Goal: Information Seeking & Learning: Learn about a topic

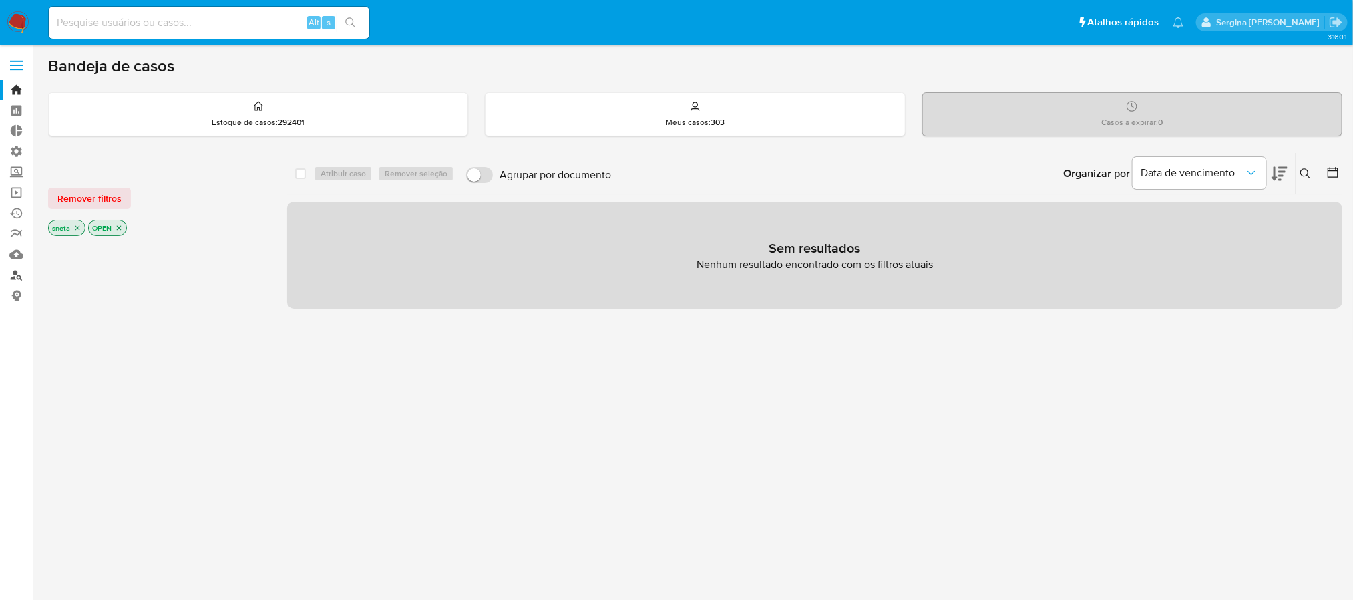
click at [18, 277] on link "Localizador de pessoas" at bounding box center [79, 274] width 159 height 21
click at [14, 279] on link "Localizador de pessoas" at bounding box center [79, 274] width 159 height 21
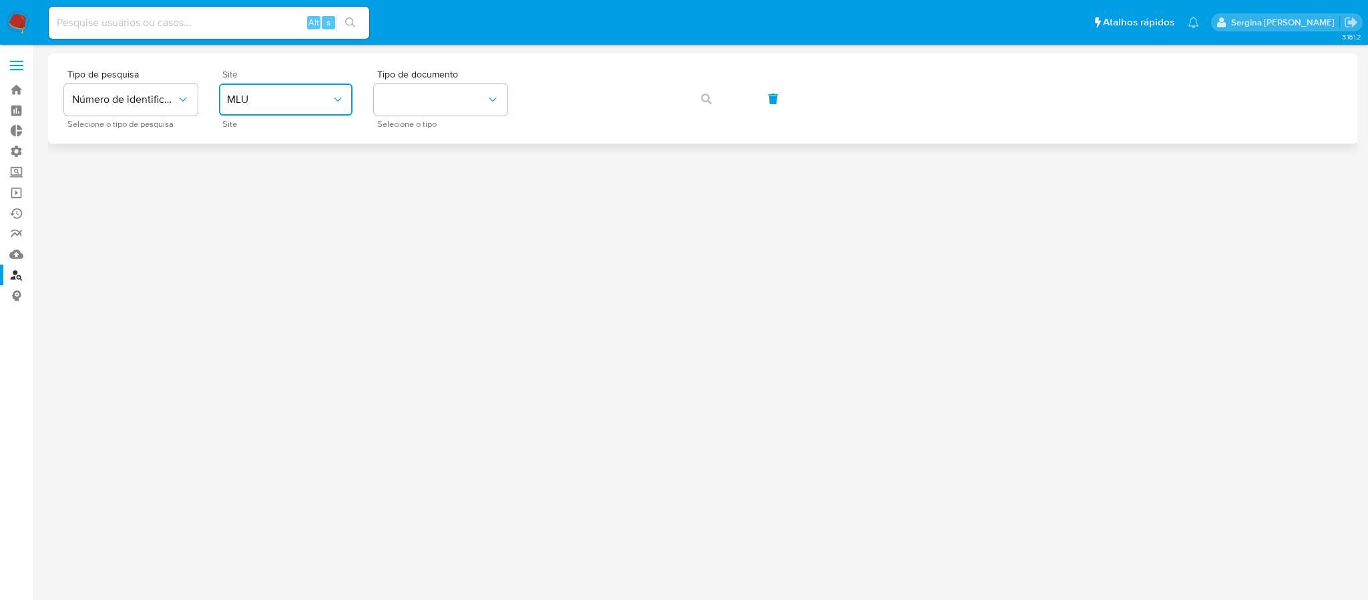
click at [296, 105] on span "MLU" at bounding box center [279, 99] width 104 height 13
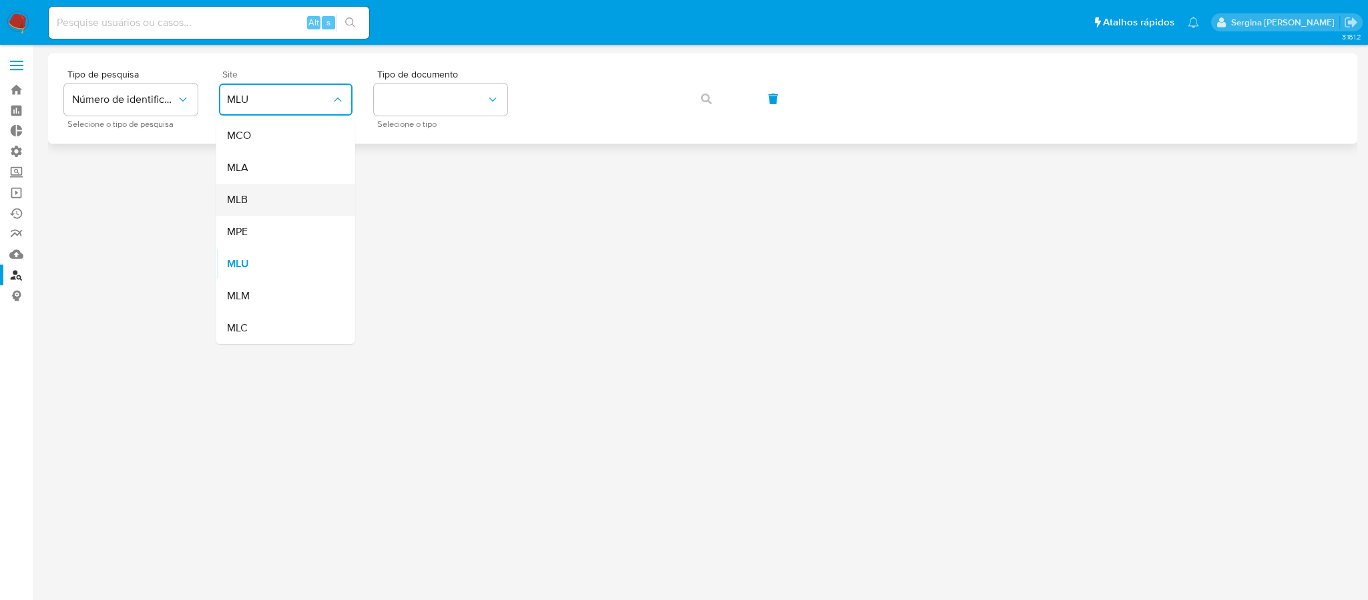
click at [288, 197] on div "MLB" at bounding box center [282, 200] width 110 height 32
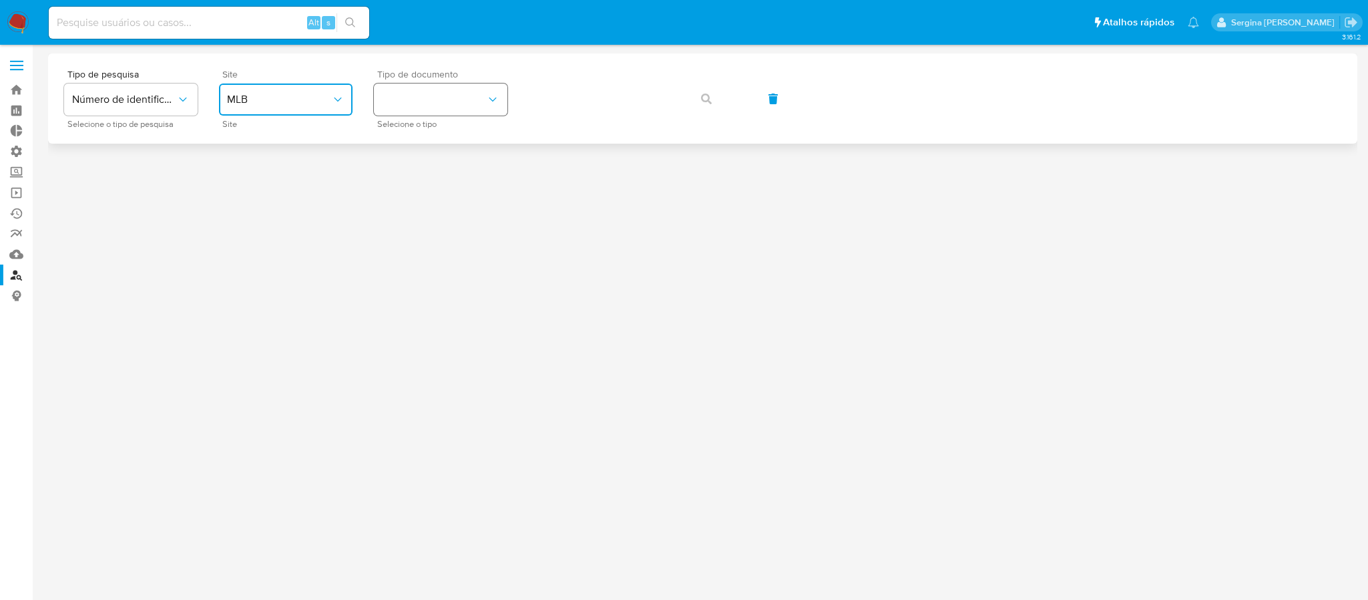
click at [467, 99] on button "identificationType" at bounding box center [441, 99] width 134 height 32
click at [443, 195] on div "CPF CPF" at bounding box center [437, 187] width 110 height 45
click at [708, 95] on icon "button" at bounding box center [706, 98] width 11 height 11
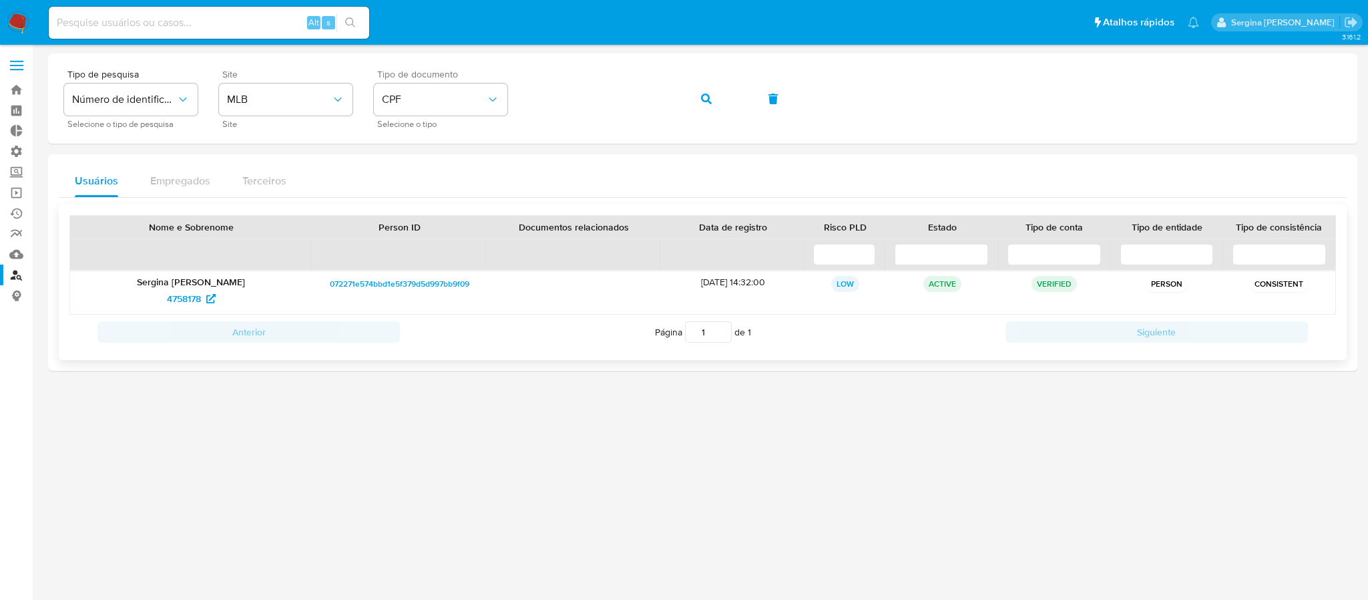
click at [395, 289] on span "072271e574bbd1e5f379d5d997bb9f09" at bounding box center [400, 284] width 140 height 16
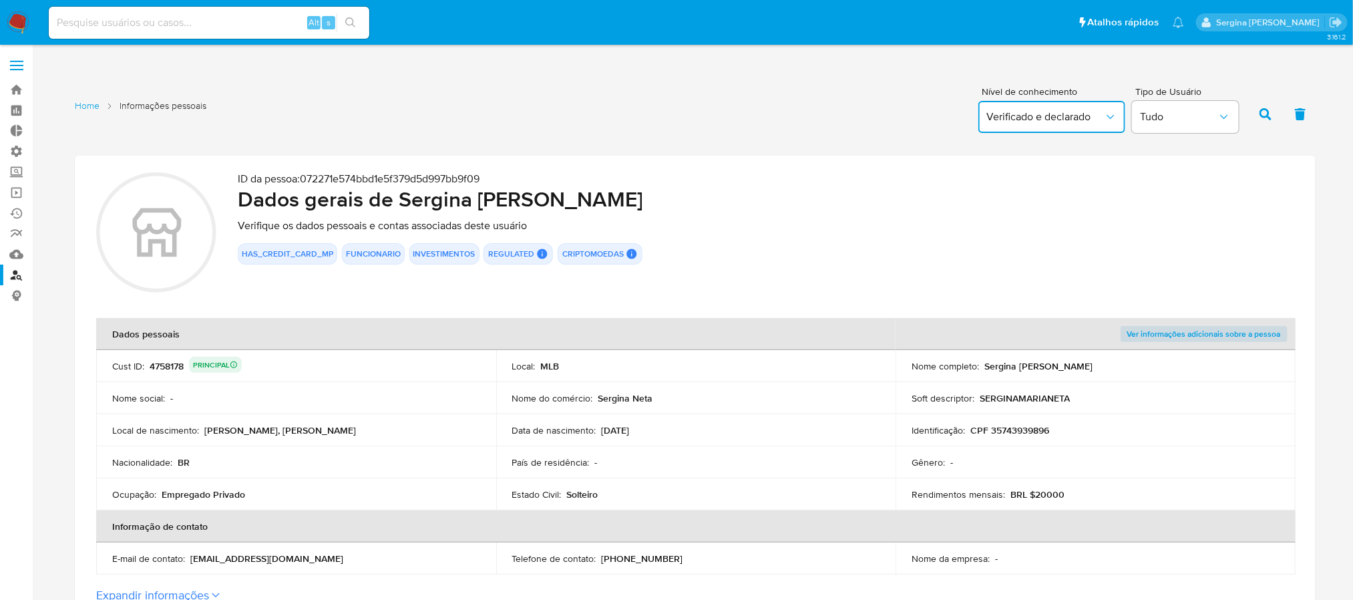
click at [1072, 122] on span "Verificado e declarado" at bounding box center [1045, 116] width 118 height 13
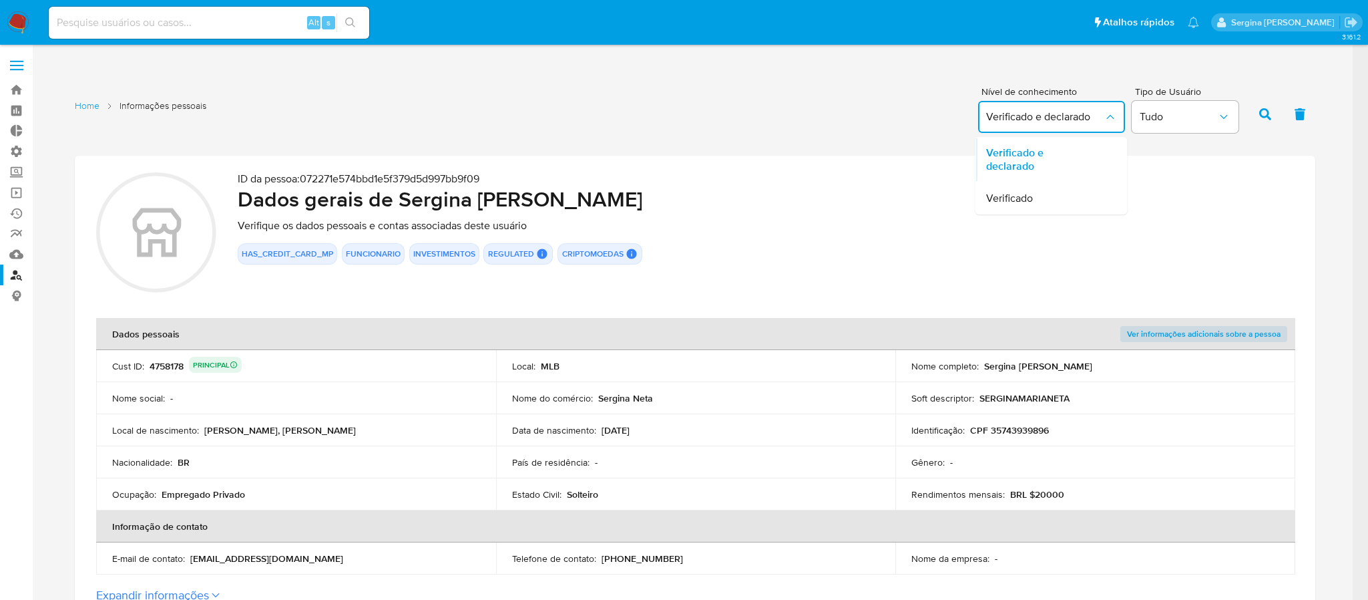
click at [1072, 122] on span "Verificado e declarado" at bounding box center [1045, 116] width 118 height 13
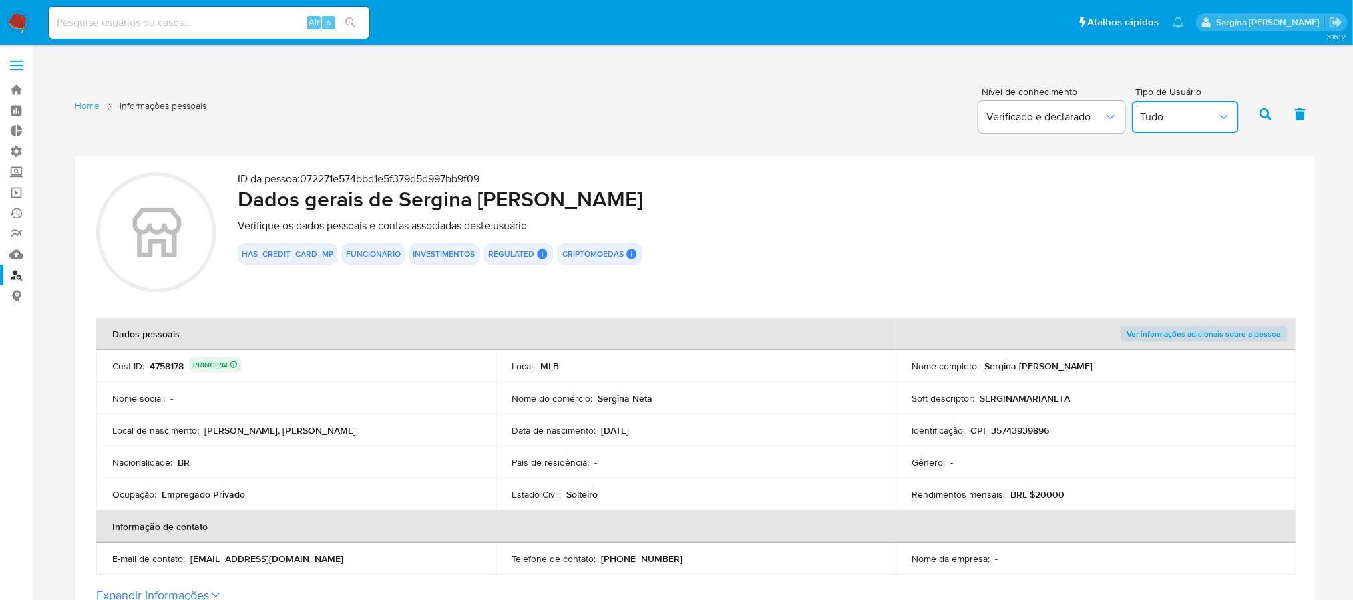
click at [1194, 113] on span "Tudo" at bounding box center [1178, 116] width 77 height 13
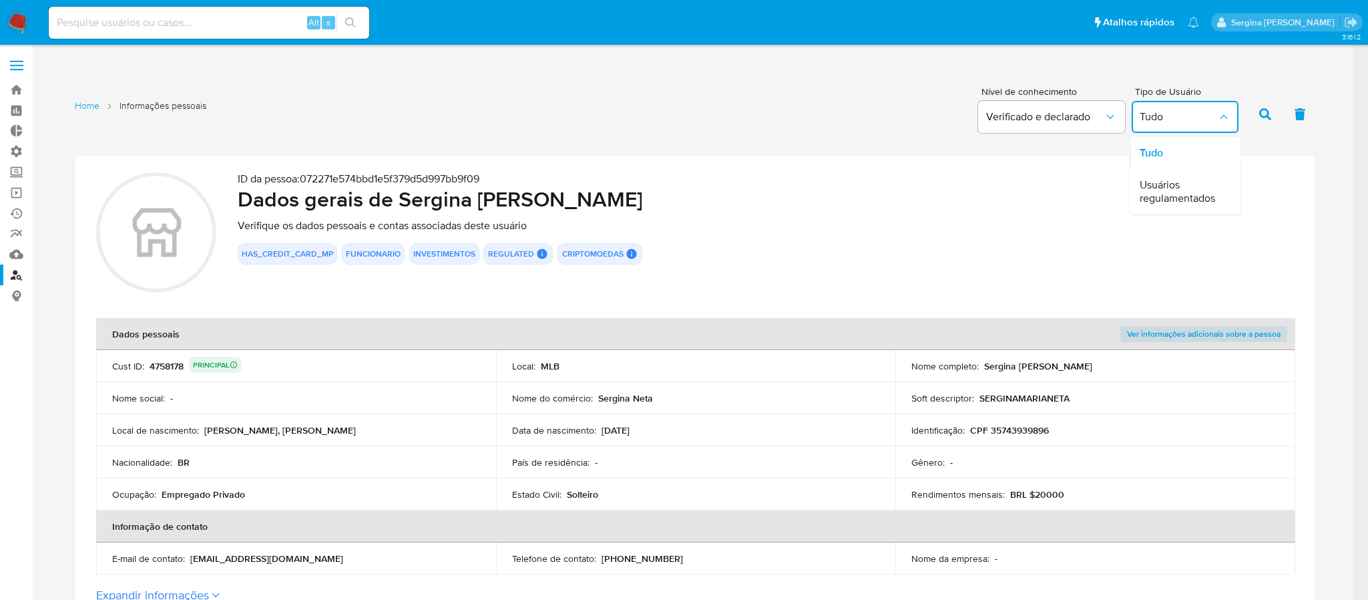
click at [1194, 113] on span "Tudo" at bounding box center [1178, 116] width 77 height 13
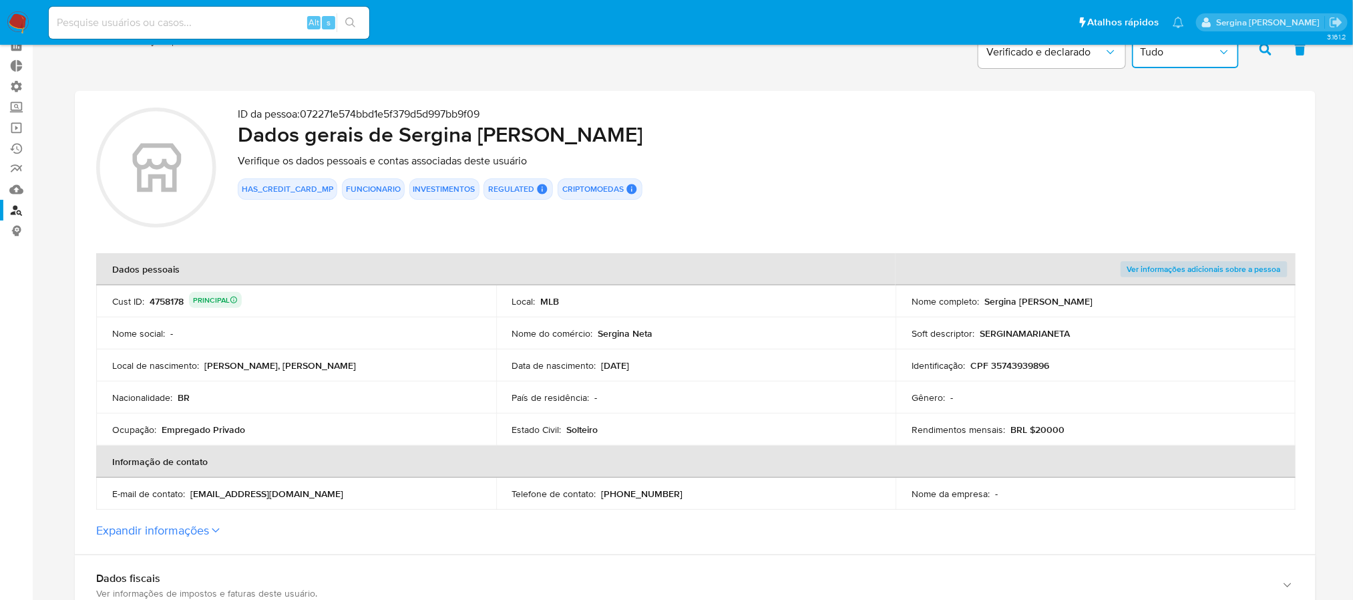
scroll to position [100, 0]
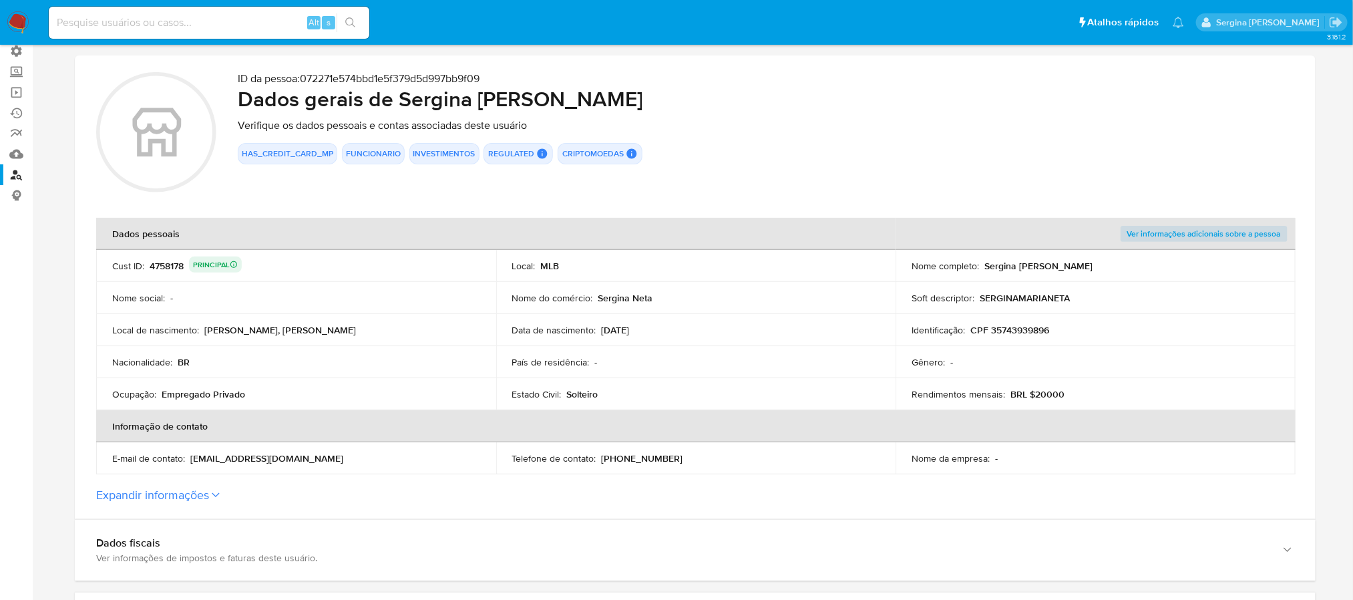
drag, startPoint x: 365, startPoint y: 101, endPoint x: 237, endPoint y: 78, distance: 130.2
click at [238, 78] on div "ID da pessoa : 072271e574bbd1e5f379d5d997bb9f09 Dados gerais de Sergina [PERSON…" at bounding box center [766, 134] width 1056 height 124
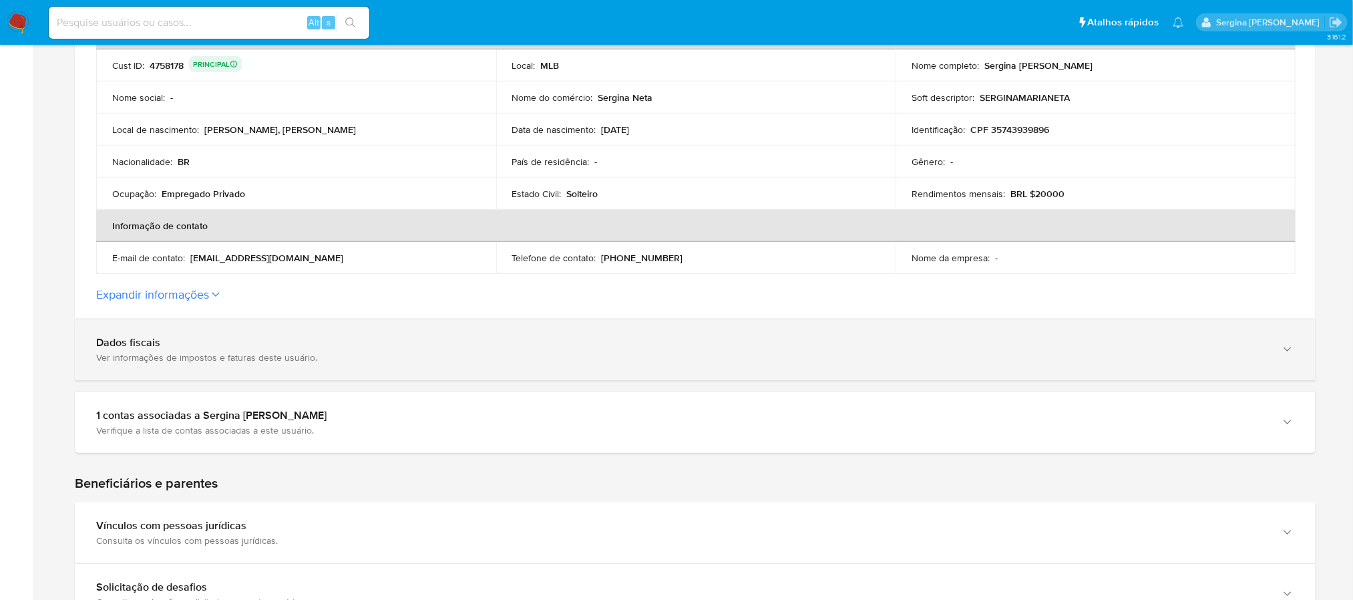
scroll to position [401, 0]
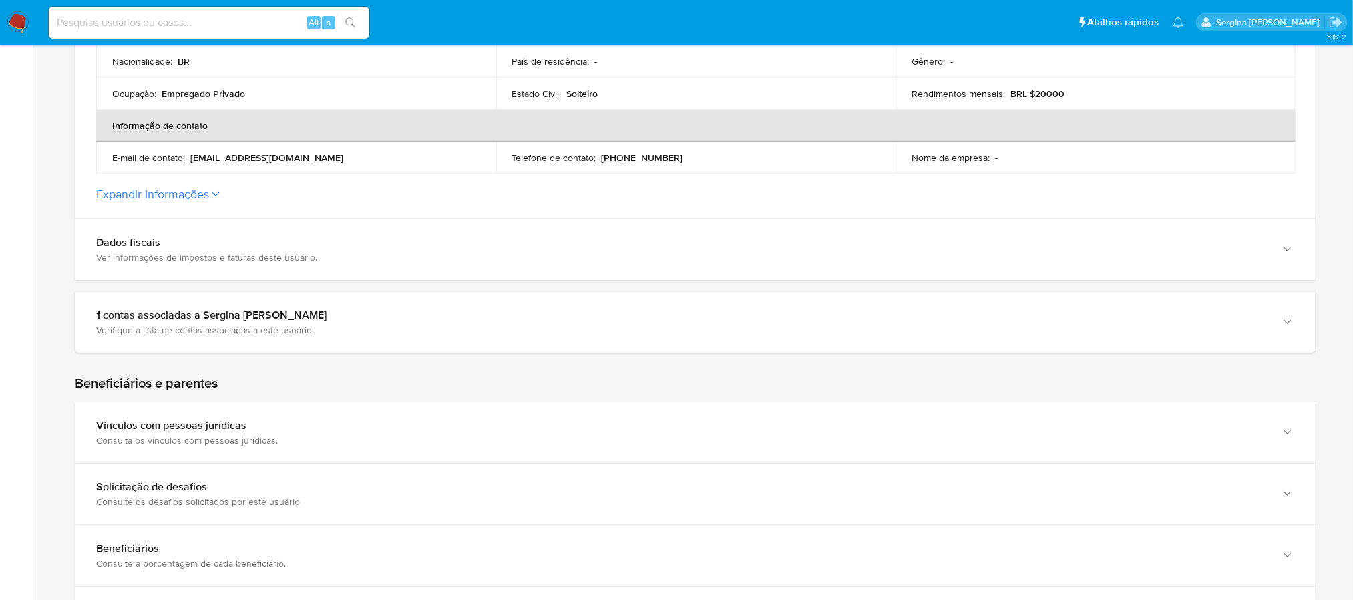
click at [210, 191] on label "Expandir informações" at bounding box center [695, 194] width 1198 height 15
click at [209, 191] on button "Expandir informações" at bounding box center [152, 194] width 113 height 15
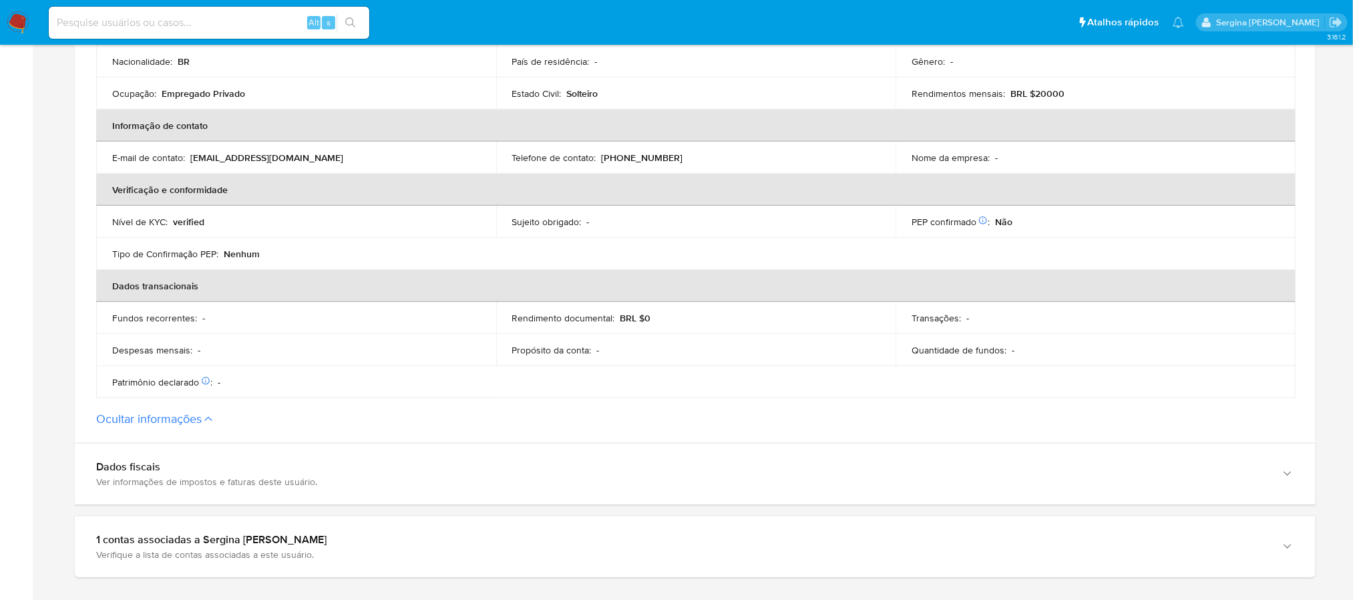
click at [239, 253] on p "Nenhum" at bounding box center [242, 254] width 36 height 12
drag, startPoint x: 265, startPoint y: 250, endPoint x: 85, endPoint y: 248, distance: 180.3
click at [85, 248] on section "ID da pessoa : 072271e574bbd1e5f379d5d997bb9f09 Dados gerais de Sergina [PERSON…" at bounding box center [695, 99] width 1241 height 688
click at [234, 258] on p "Nenhum" at bounding box center [242, 254] width 36 height 12
click at [327, 261] on td "Tipo de Confirmação PEP : Nenhum" at bounding box center [296, 254] width 400 height 32
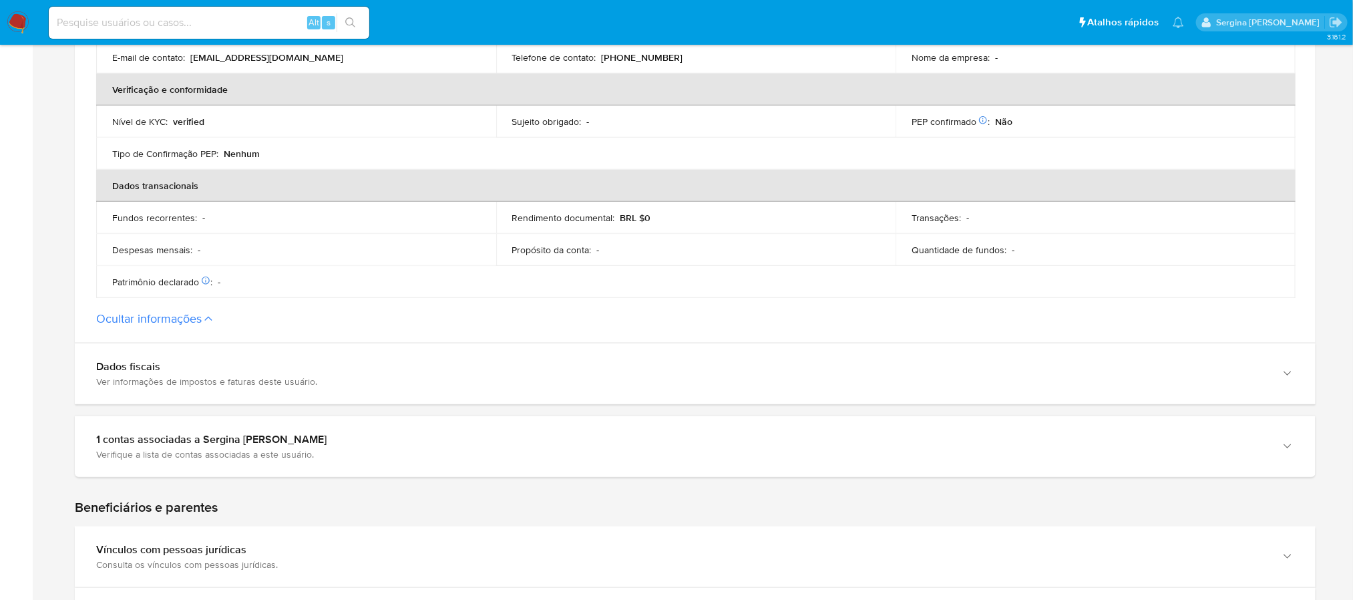
scroll to position [601, 0]
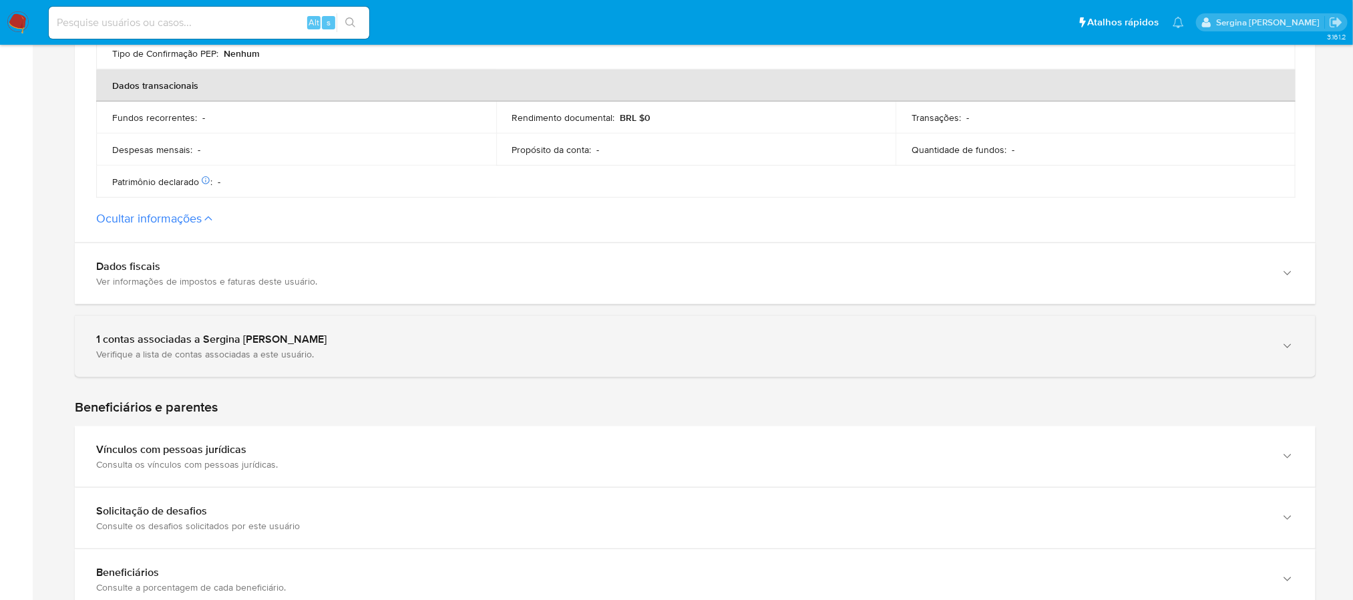
click at [253, 359] on div "Verifique a lista de contas associadas a este usuário." at bounding box center [681, 354] width 1171 height 12
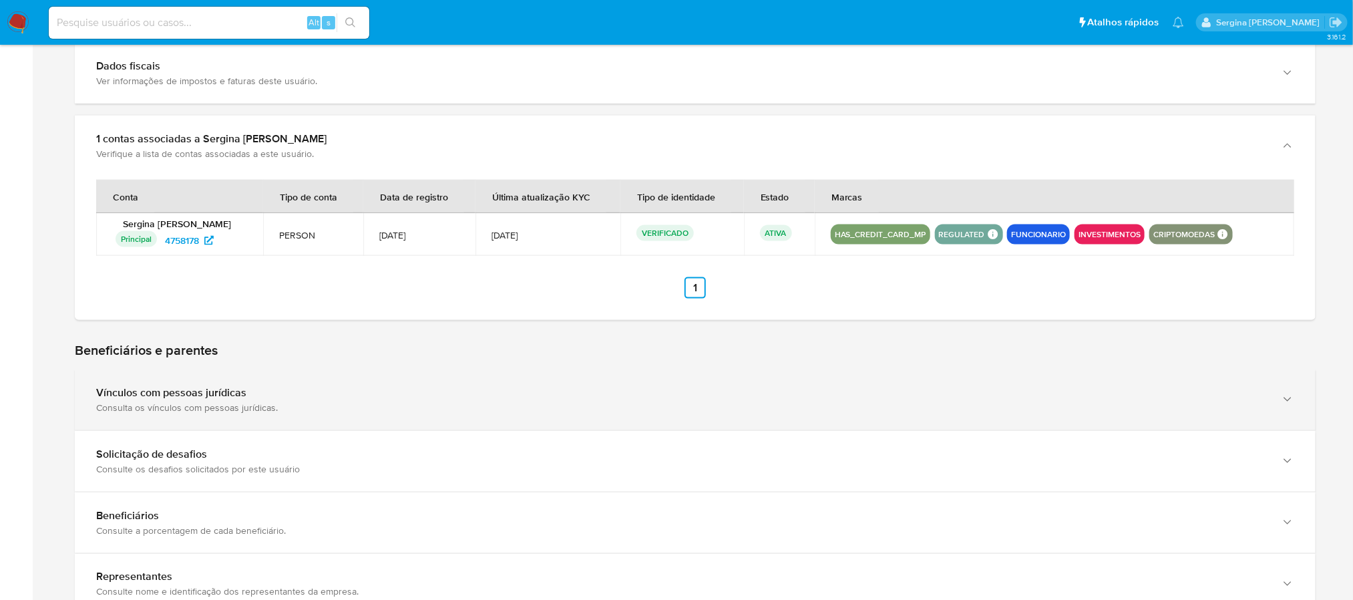
scroll to position [901, 0]
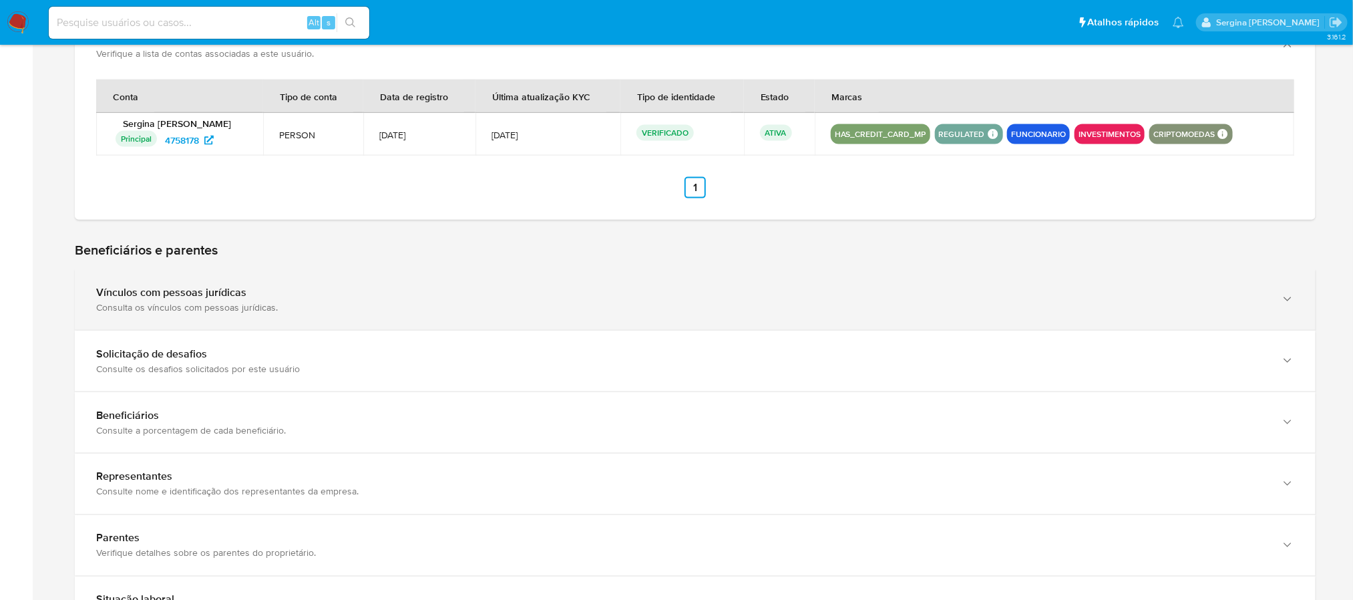
click at [225, 314] on div "Vínculos com pessoas jurídicas Consulta os vínculos com pessoas jurídicas." at bounding box center [695, 299] width 1241 height 61
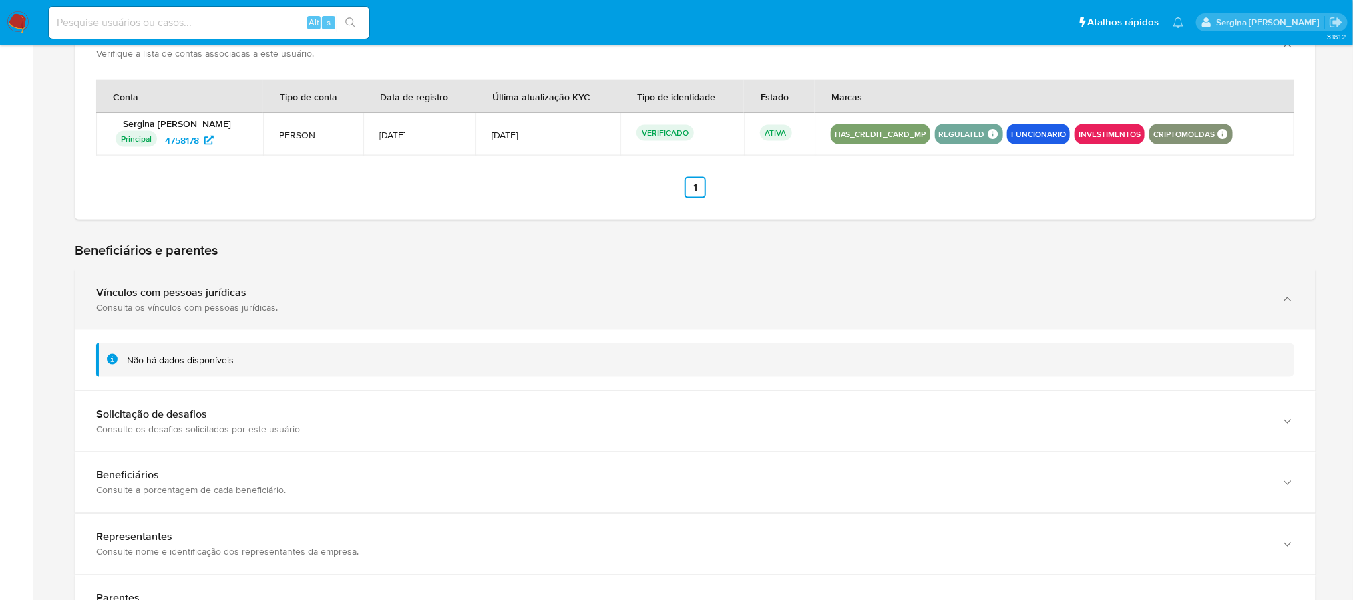
scroll to position [1002, 0]
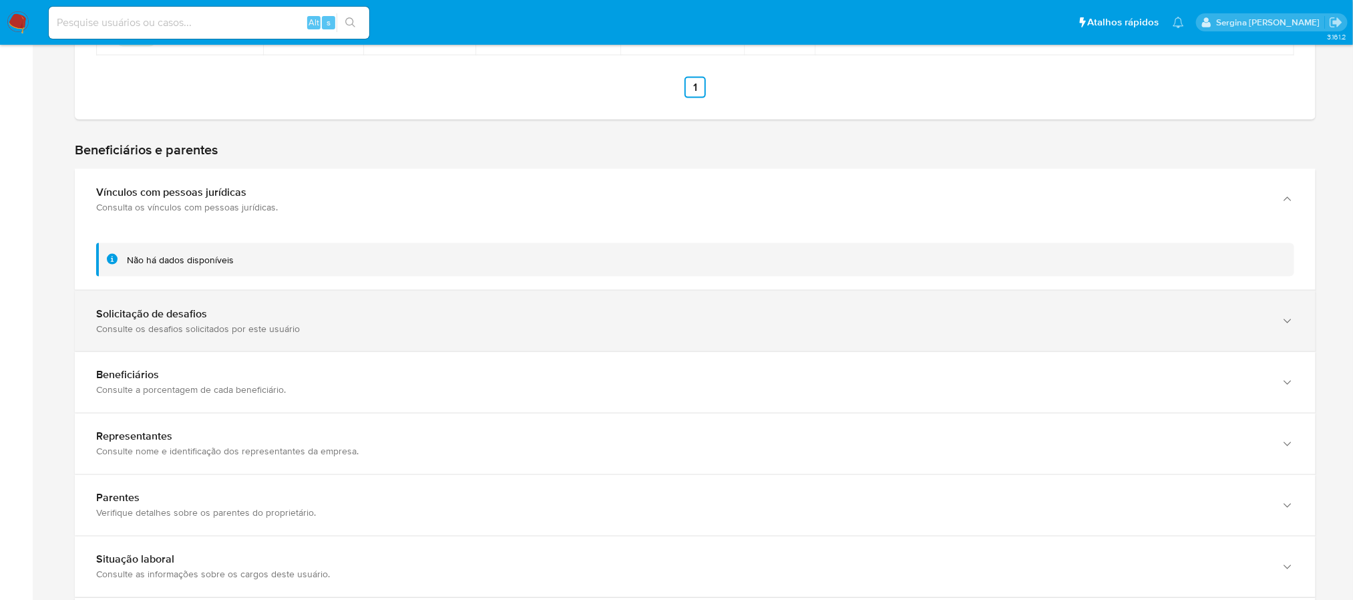
click at [209, 317] on div "Solicitação de desafios" at bounding box center [681, 313] width 1171 height 13
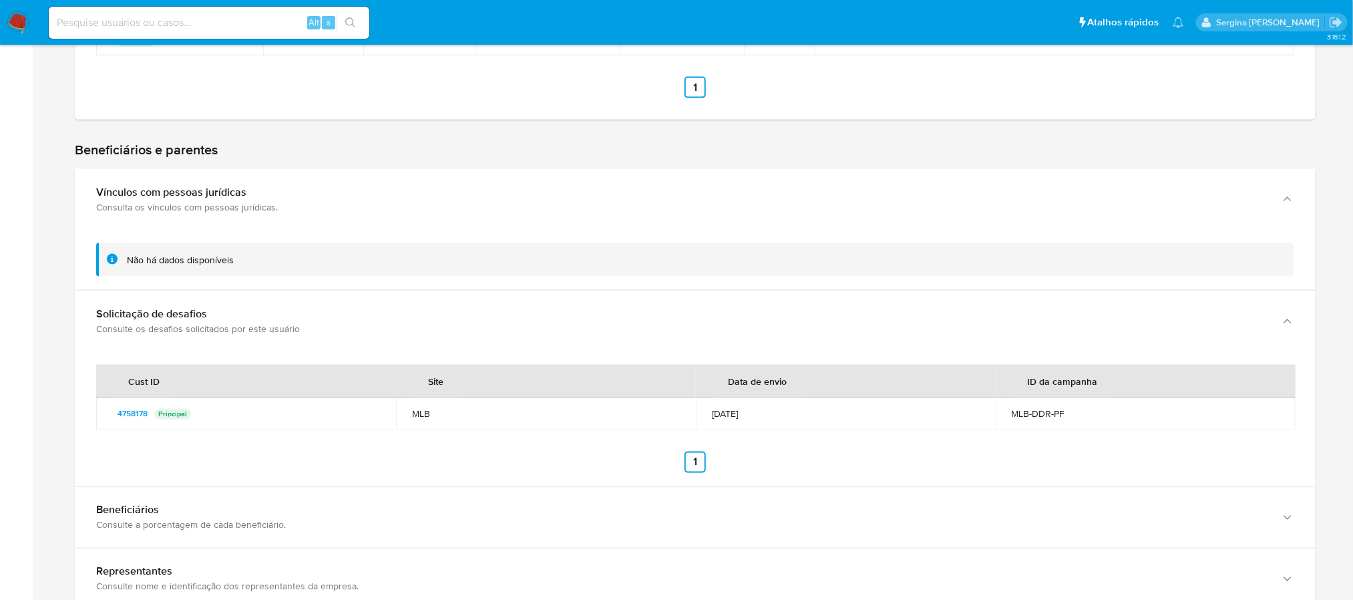
scroll to position [1102, 0]
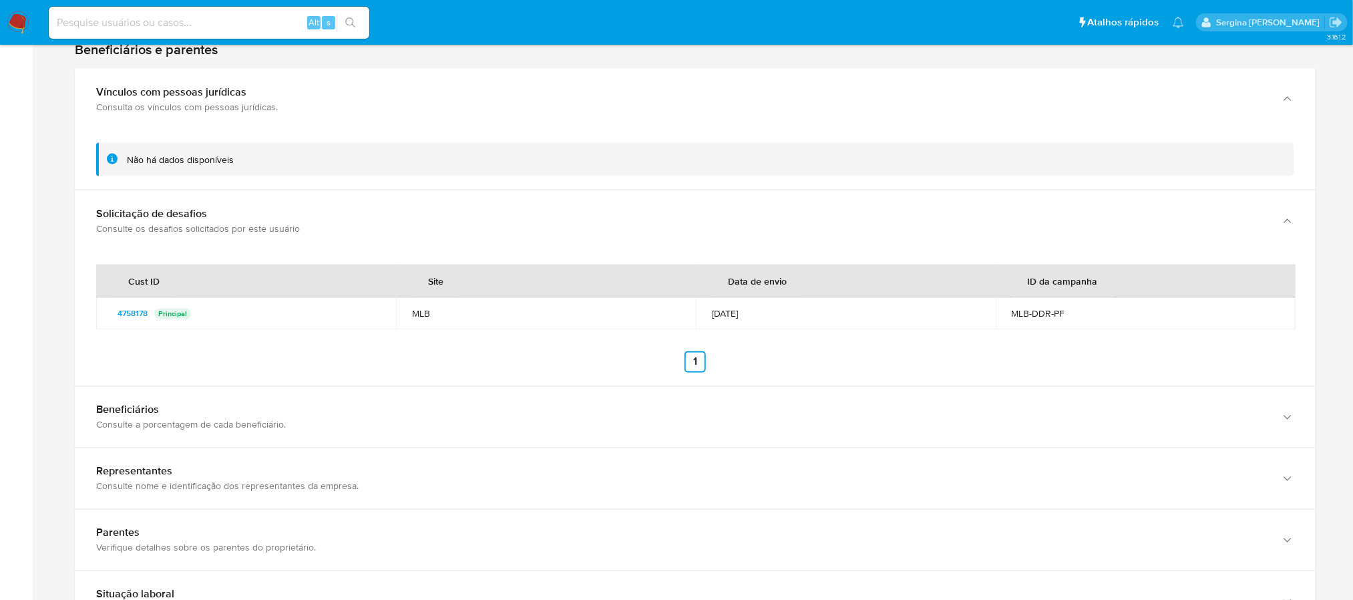
drag, startPoint x: 1078, startPoint y: 318, endPoint x: 1006, endPoint y: 317, distance: 71.5
click at [1006, 317] on td "MLB-DDR-PF" at bounding box center [1146, 314] width 300 height 32
click at [1022, 345] on div "Cust ID Site Data de envio ID da campanha 4758178 Principal MLB [DATE] MLB-DDR-…" at bounding box center [695, 318] width 1241 height 135
click at [1054, 314] on div "MLB-DDR-PF" at bounding box center [1146, 314] width 268 height 12
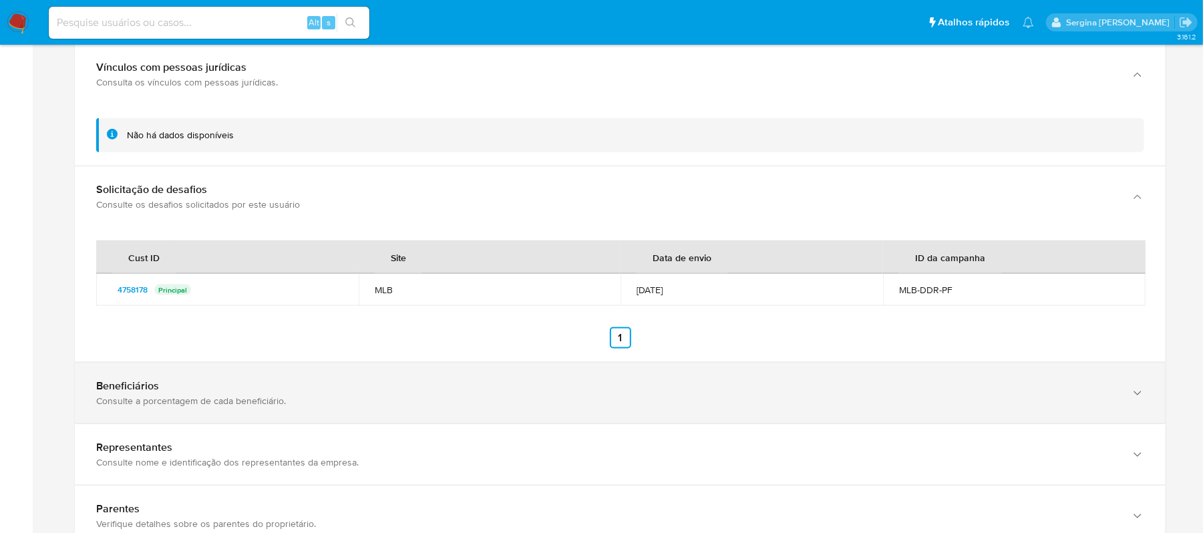
scroll to position [1280, 0]
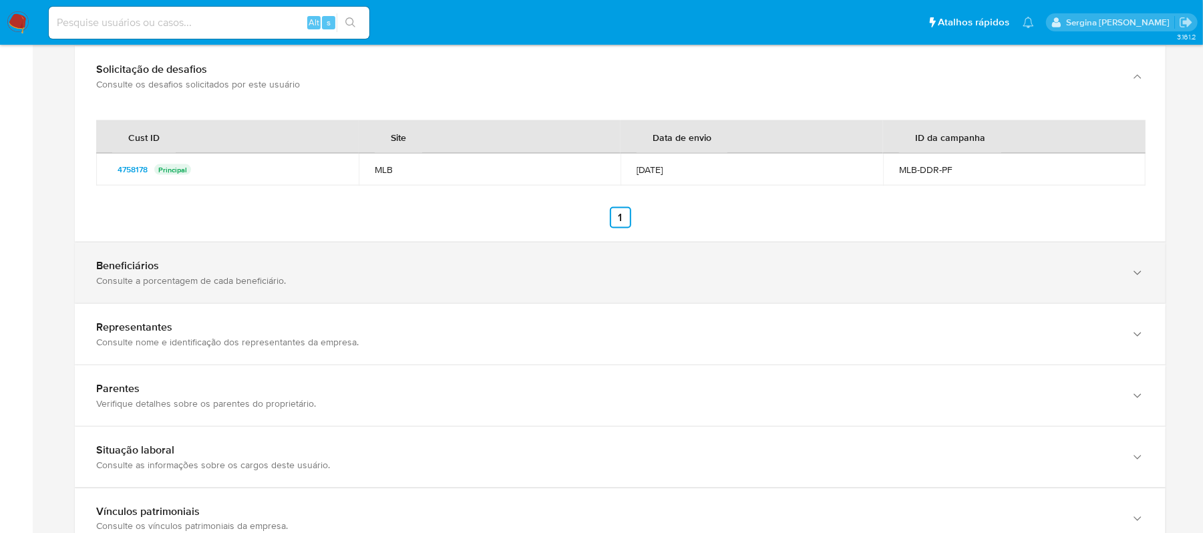
click at [180, 272] on div "Beneficiários" at bounding box center [606, 265] width 1021 height 13
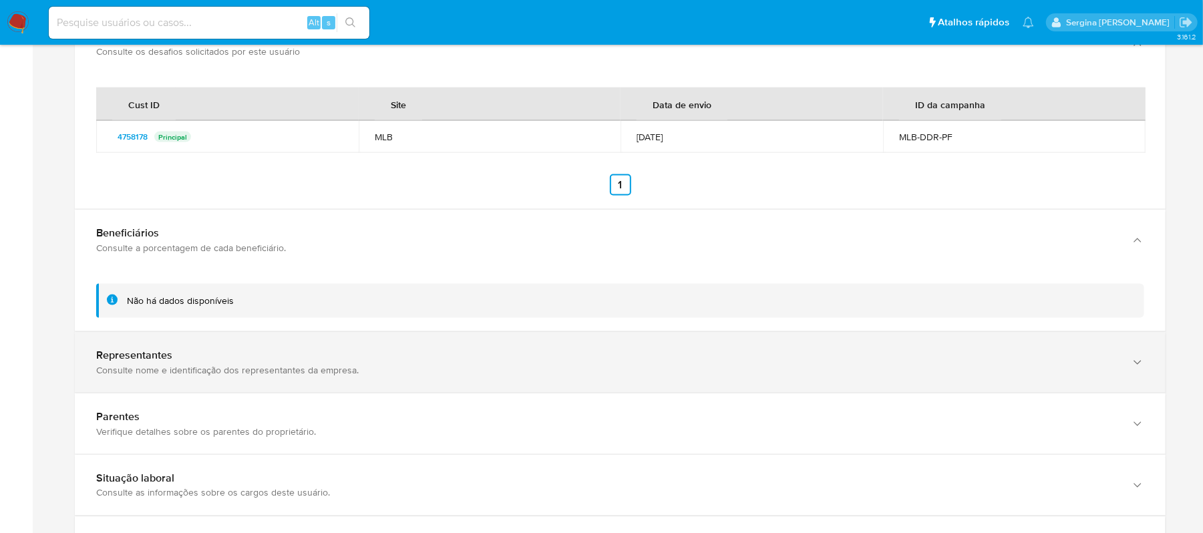
scroll to position [1369, 0]
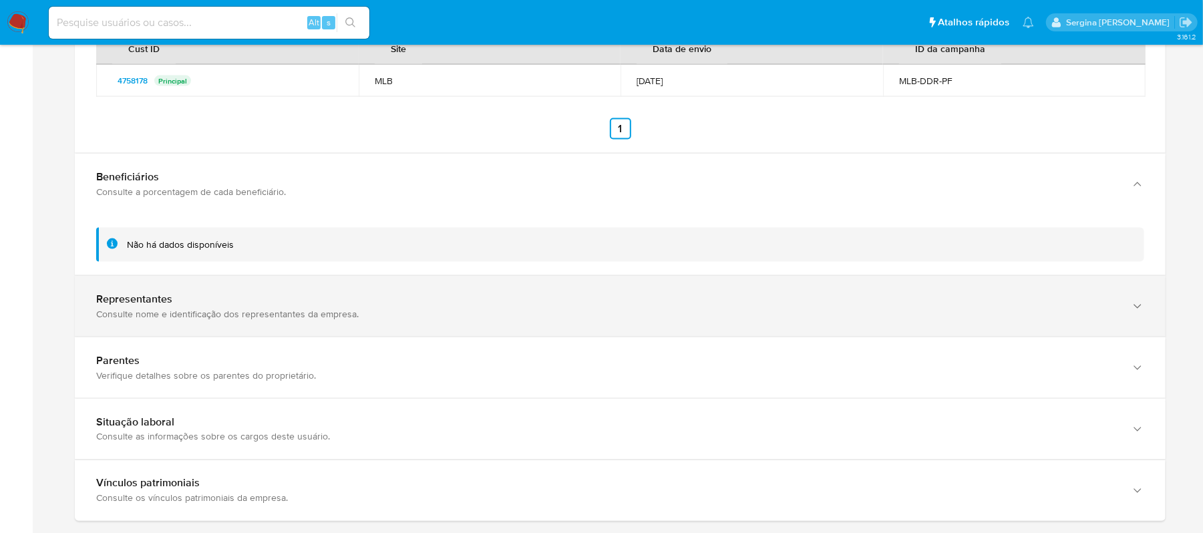
click at [174, 306] on div "Representantes" at bounding box center [606, 298] width 1021 height 13
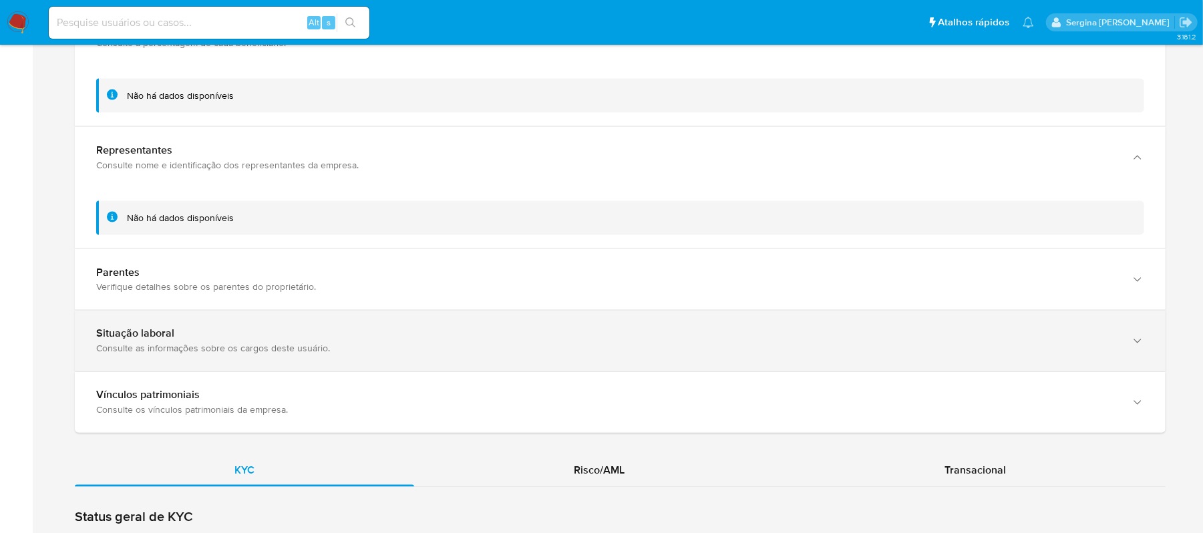
scroll to position [1547, 0]
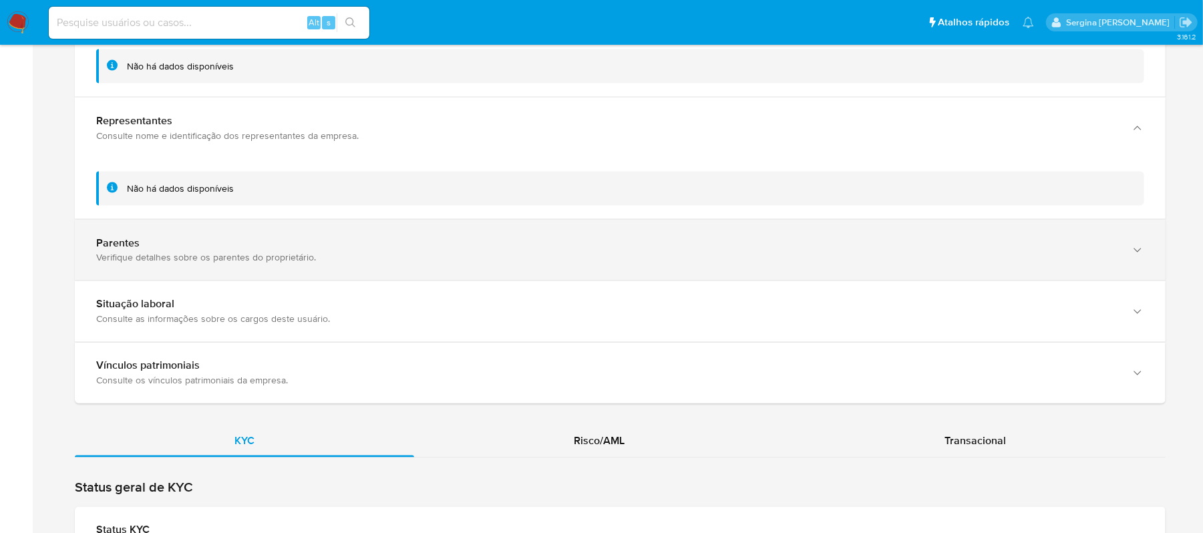
click at [222, 268] on div "Parentes Verifique detalhes sobre os parentes do proprietário." at bounding box center [620, 250] width 1090 height 61
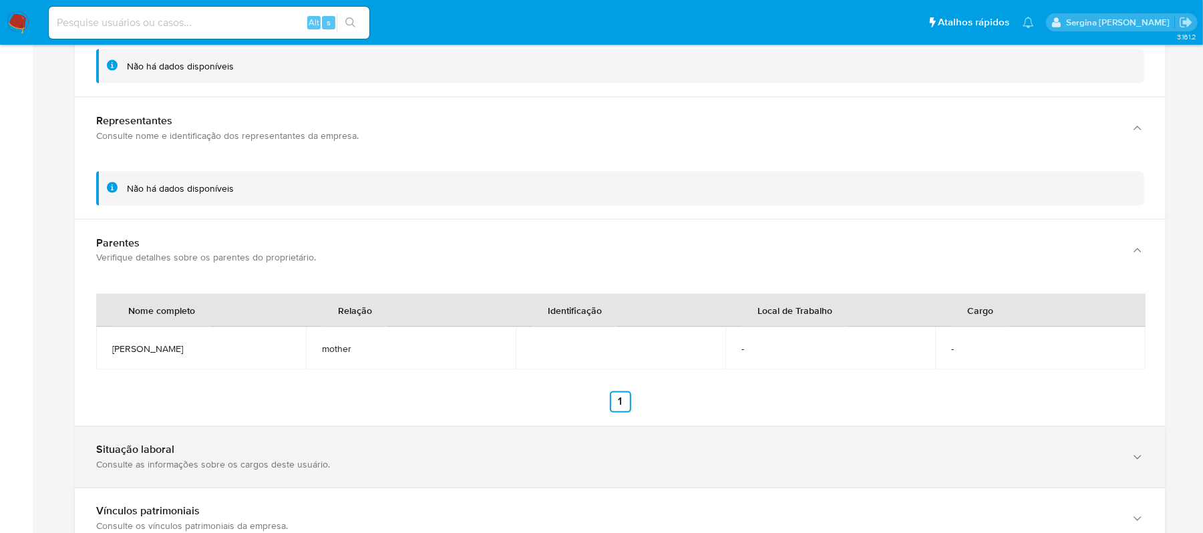
scroll to position [1725, 0]
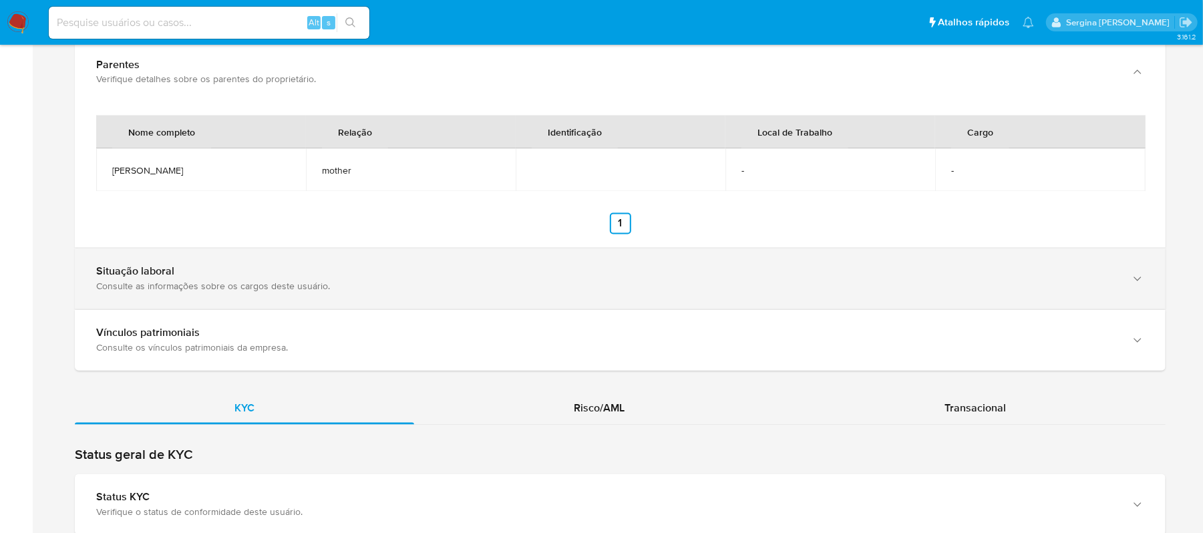
click at [199, 295] on div "Situação laboral Consulte as informações sobre os cargos deste usuário." at bounding box center [620, 278] width 1090 height 61
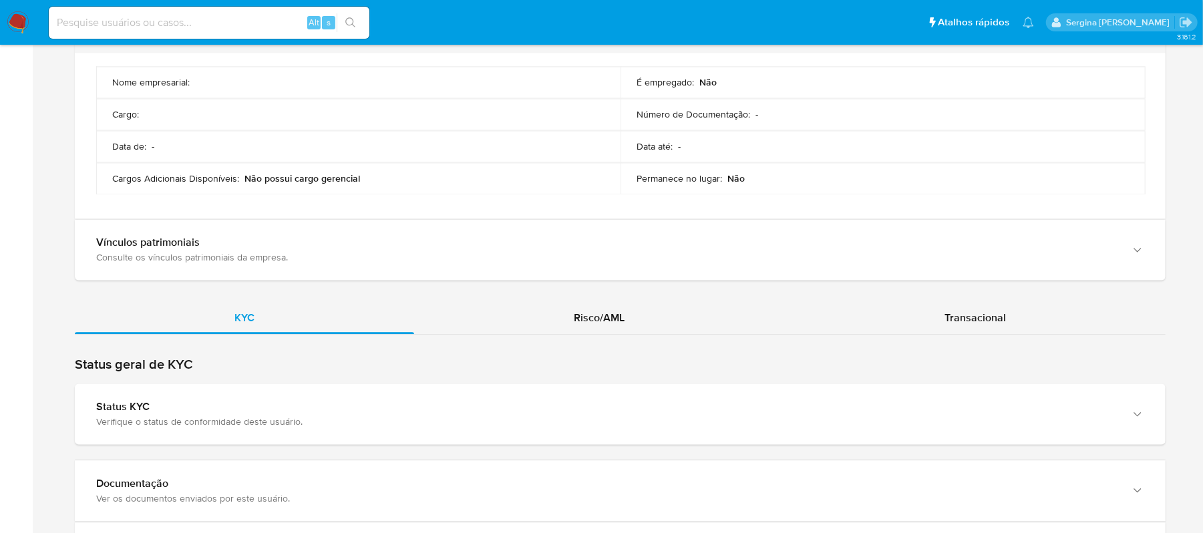
scroll to position [1992, 0]
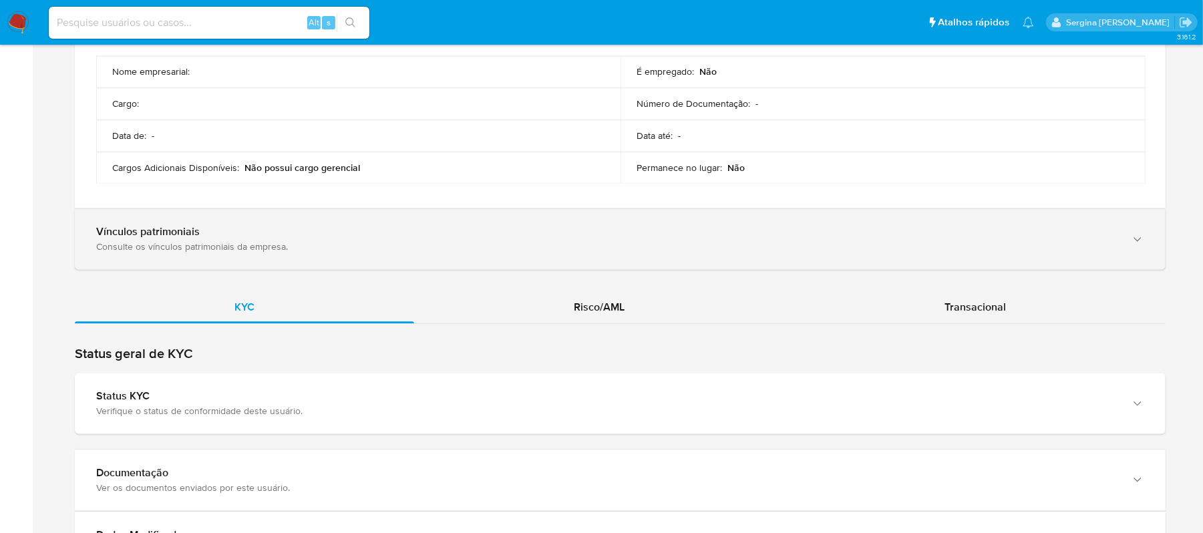
click at [206, 252] on div "Consulte os vínculos patrimoniais da empresa." at bounding box center [606, 246] width 1021 height 12
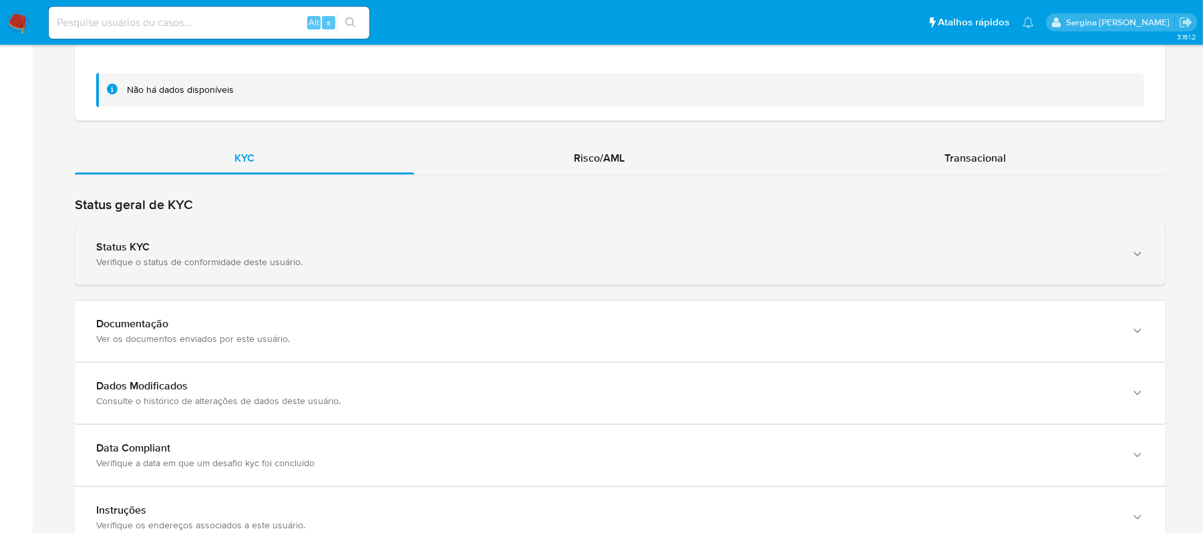
scroll to position [2260, 0]
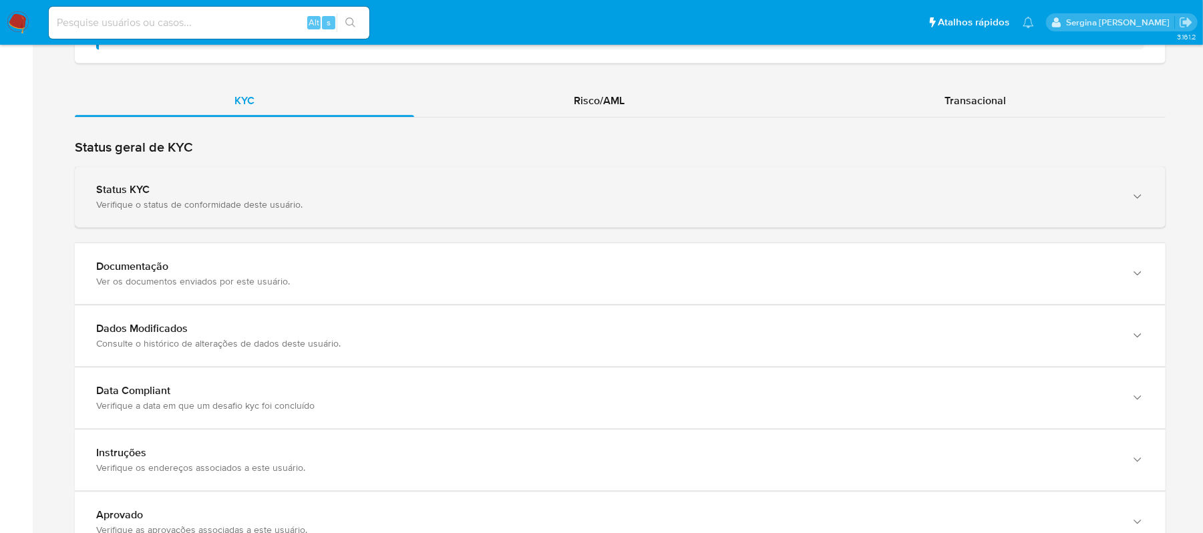
click at [270, 225] on div "Status KYC Verifique o status de conformidade deste usuário." at bounding box center [620, 196] width 1090 height 61
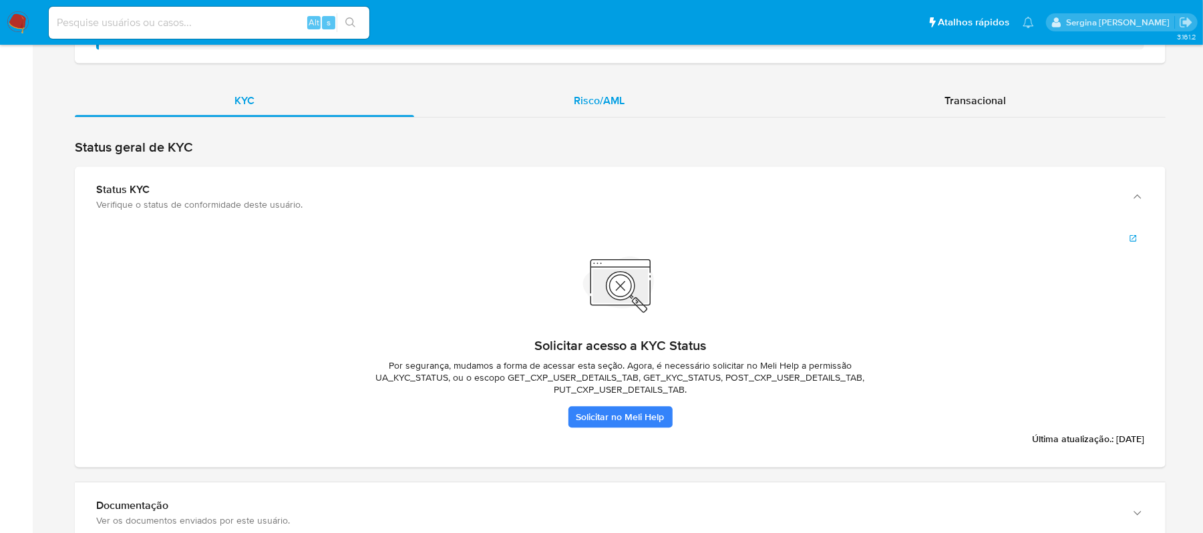
click at [617, 108] on span "Risco/AML" at bounding box center [599, 100] width 51 height 15
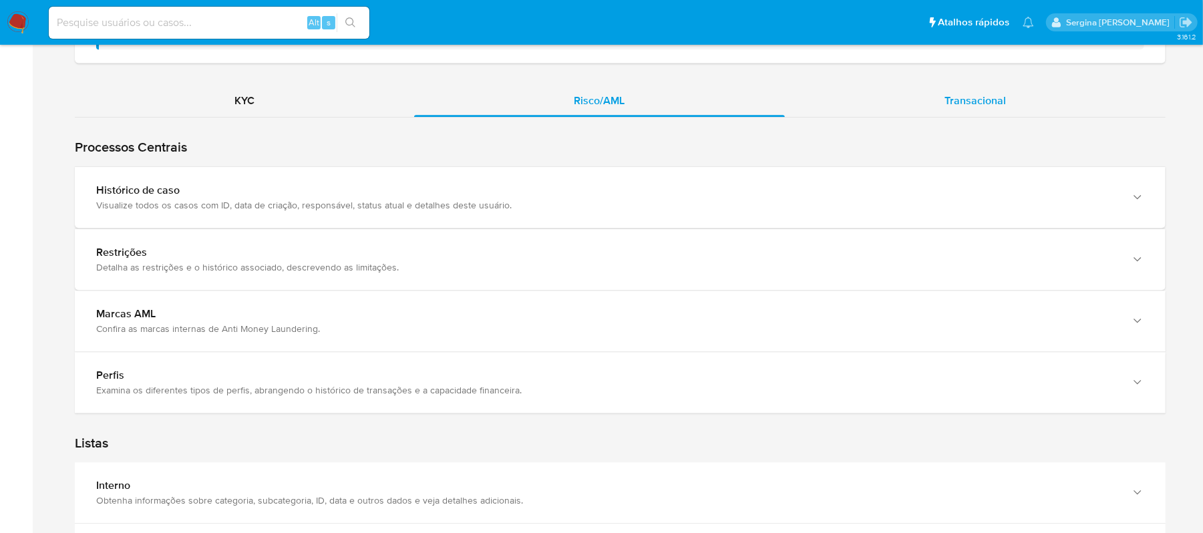
click at [966, 108] on span "Transacional" at bounding box center [974, 100] width 61 height 15
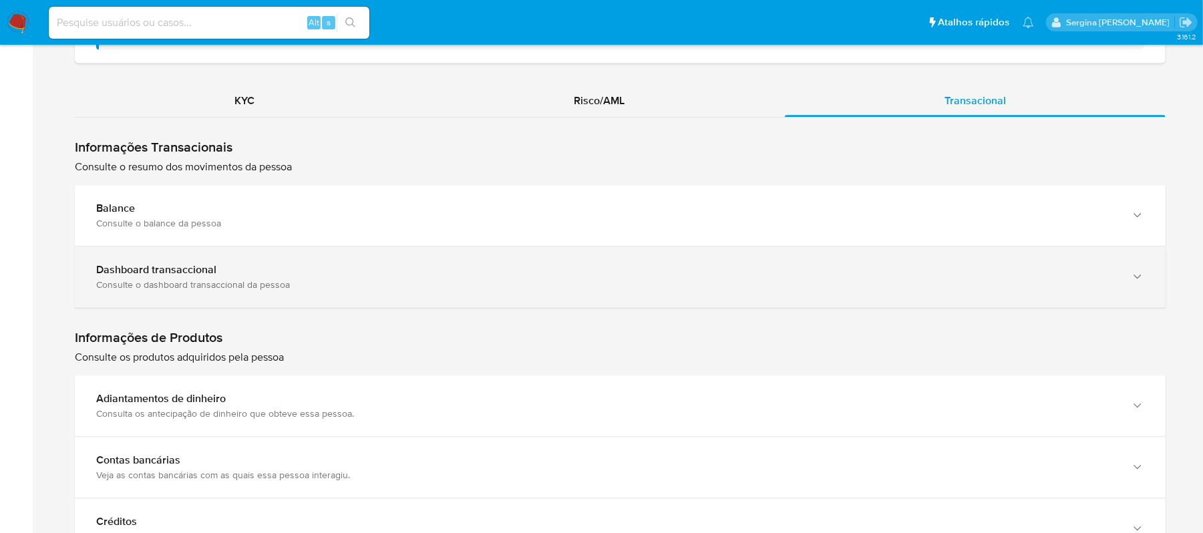
click at [202, 277] on b "Dashboard transaccional" at bounding box center [156, 269] width 120 height 15
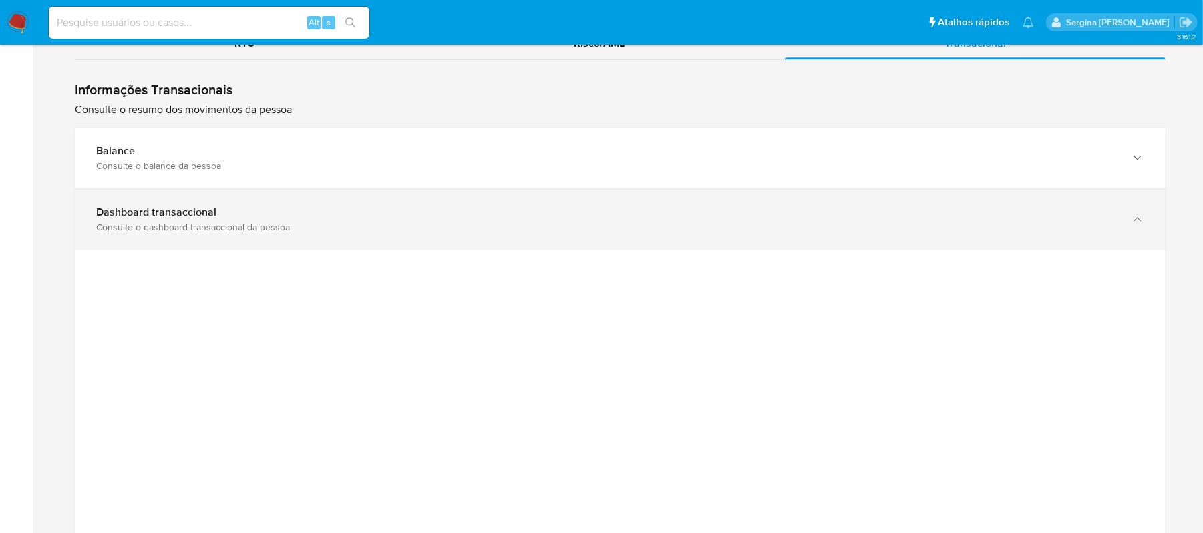
scroll to position [2348, 0]
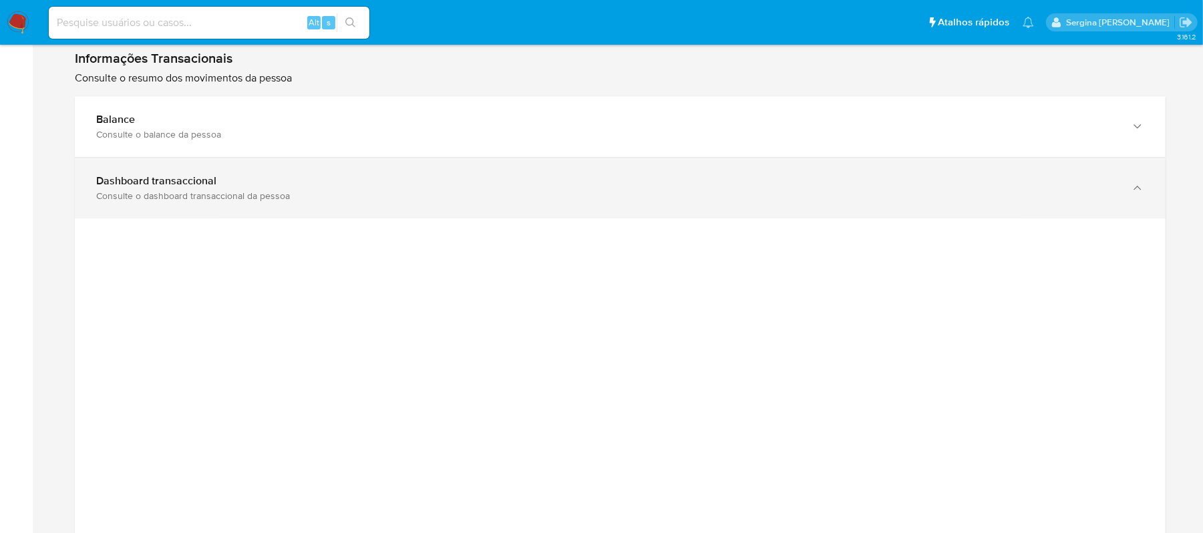
click at [710, 212] on div "Dashboard transaccional Consulte o dashboard transaccional da pessoa" at bounding box center [620, 188] width 1090 height 61
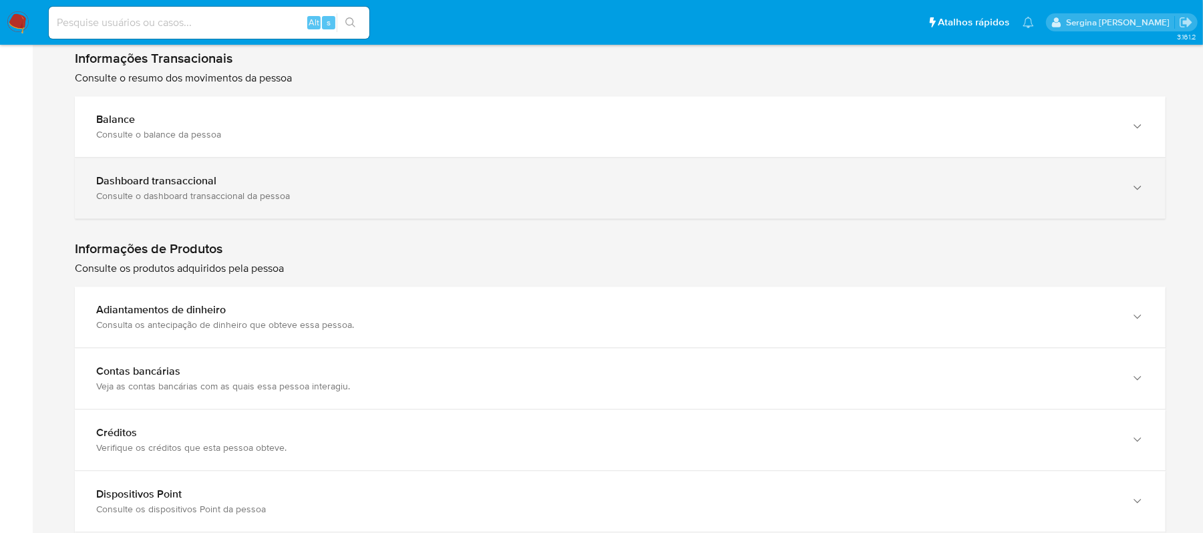
click at [227, 182] on div "Dashboard transaccional" at bounding box center [606, 180] width 1021 height 13
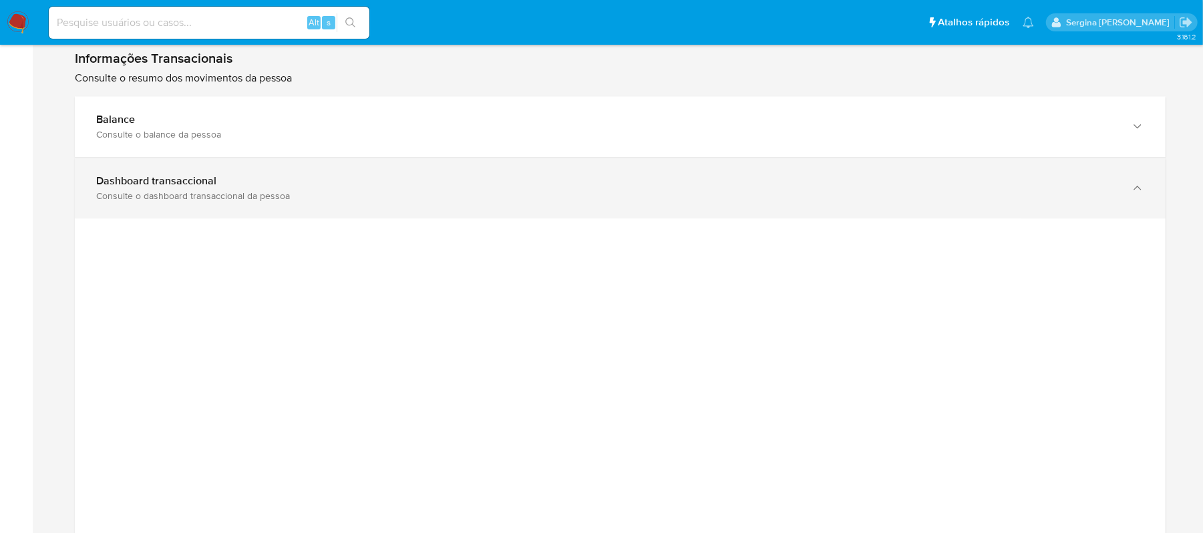
click at [994, 167] on div "Dashboard transaccional Consulte o dashboard transaccional da pessoa" at bounding box center [620, 188] width 1090 height 61
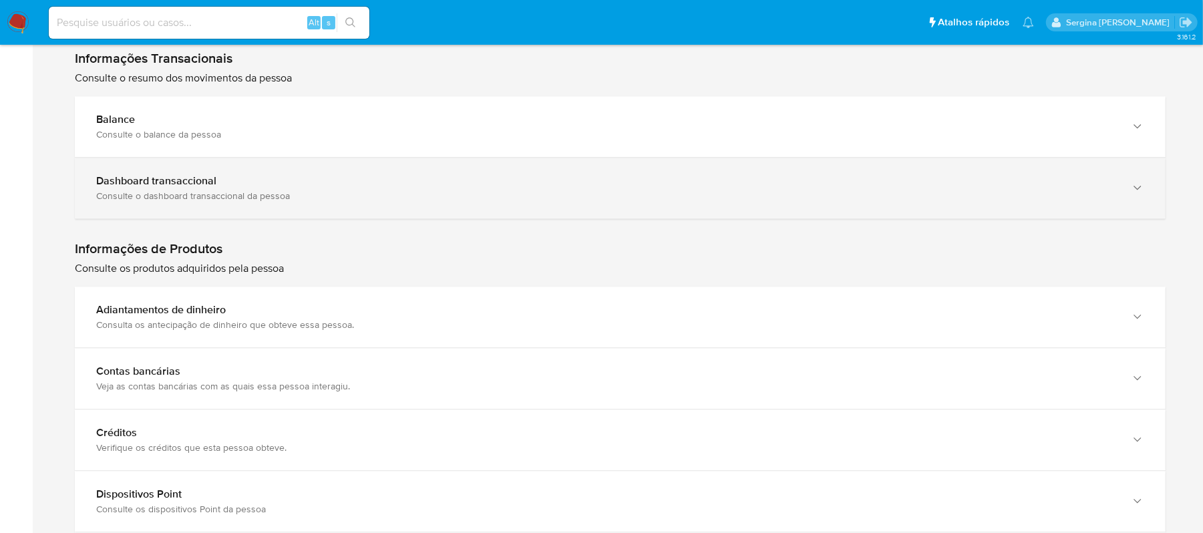
click at [296, 200] on div "Consulte o dashboard transaccional da pessoa" at bounding box center [606, 196] width 1021 height 12
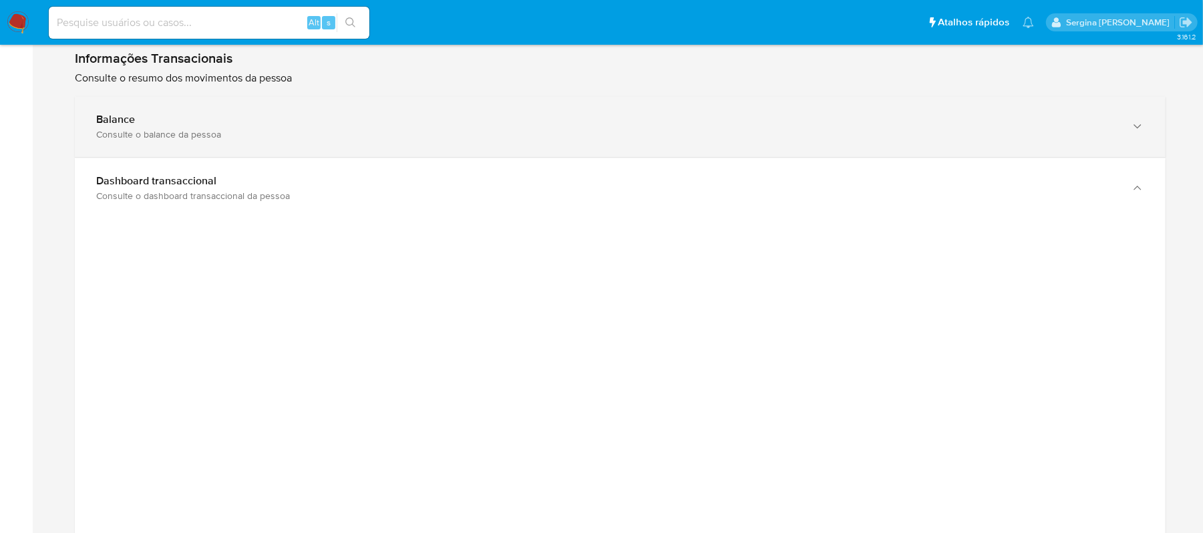
click at [222, 132] on div "Consulte o balance da pessoa" at bounding box center [606, 134] width 1021 height 12
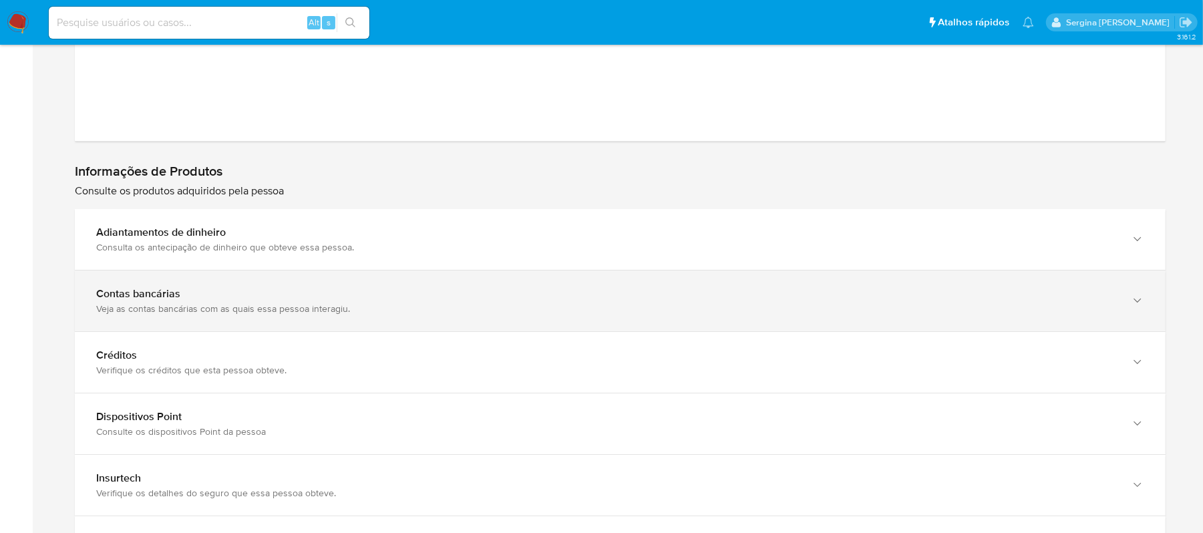
scroll to position [3684, 0]
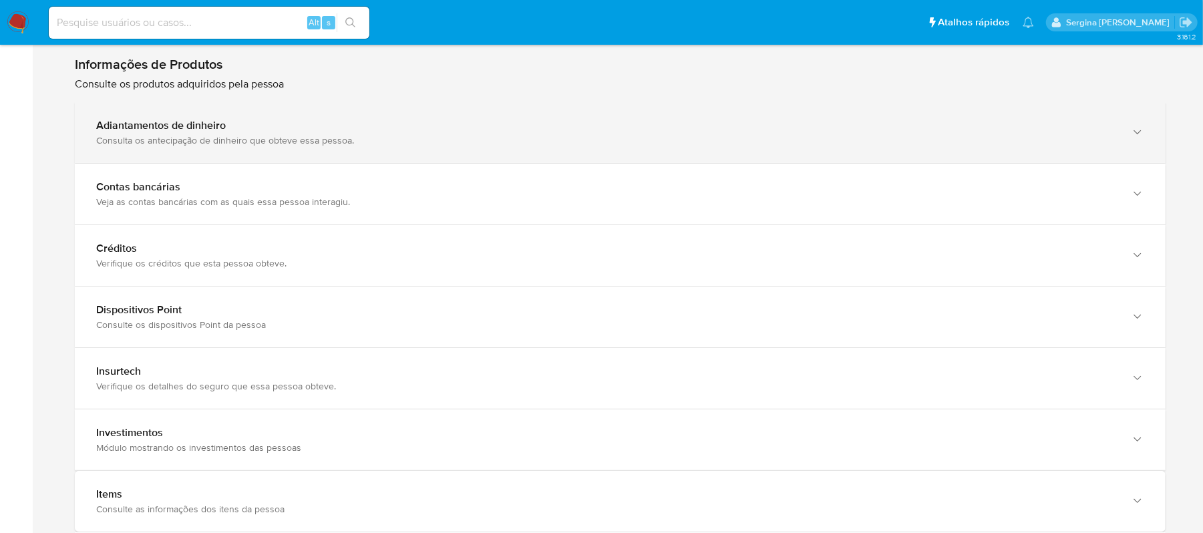
click at [305, 146] on div "Consulta os antecipação de dinheiro que obteve essa pessoa." at bounding box center [606, 140] width 1021 height 12
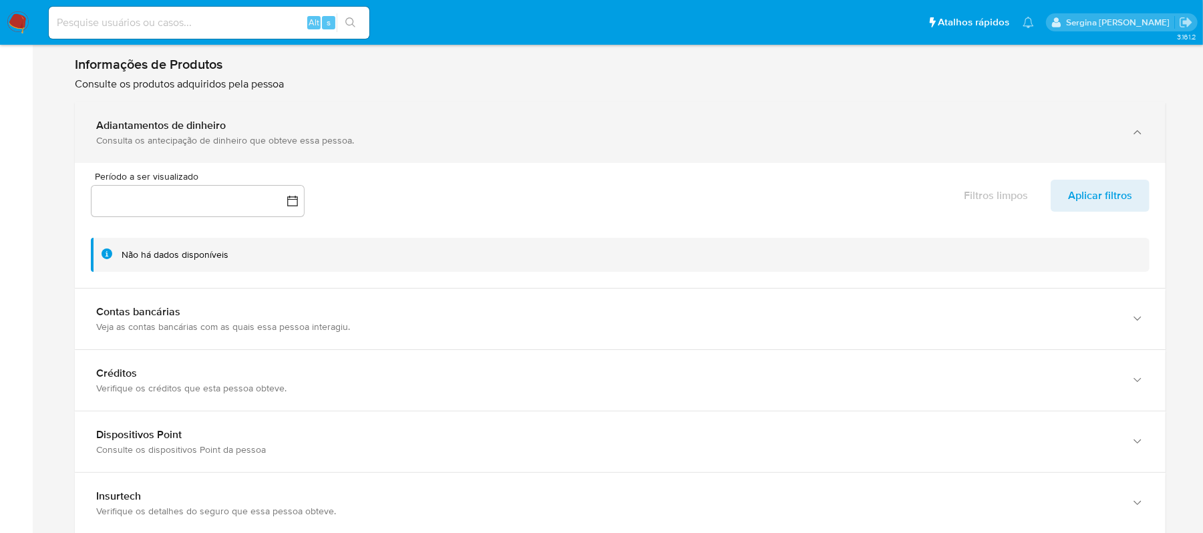
click at [310, 156] on div "Adiantamentos de dinheiro Consulta os antecipação de dinheiro que obteve essa p…" at bounding box center [620, 132] width 1090 height 61
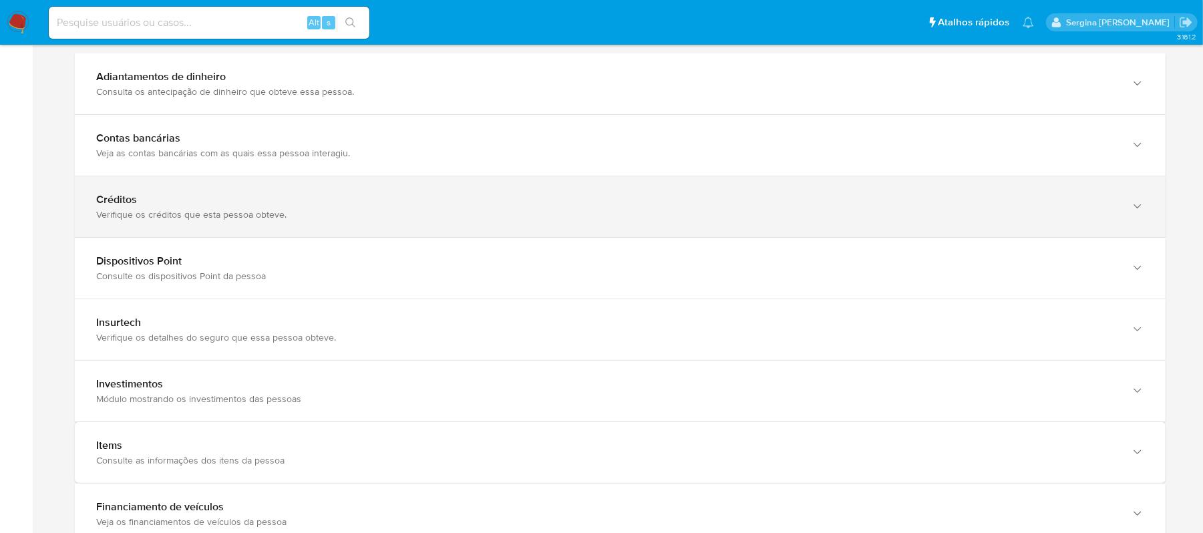
scroll to position [3773, 0]
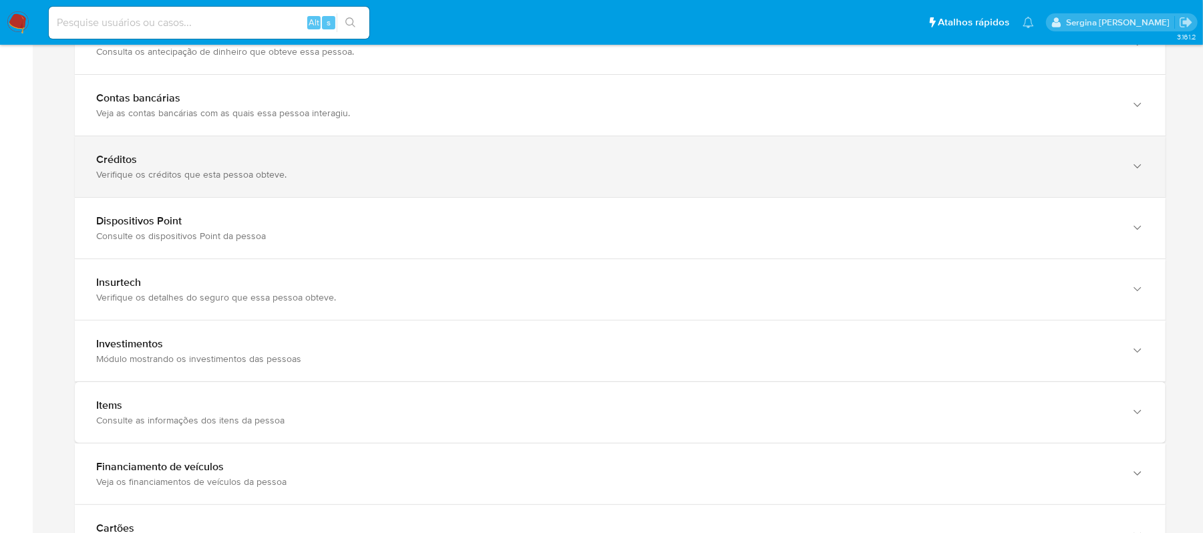
click at [182, 177] on div "Verifique os créditos que esta pessoa obteve." at bounding box center [606, 174] width 1021 height 12
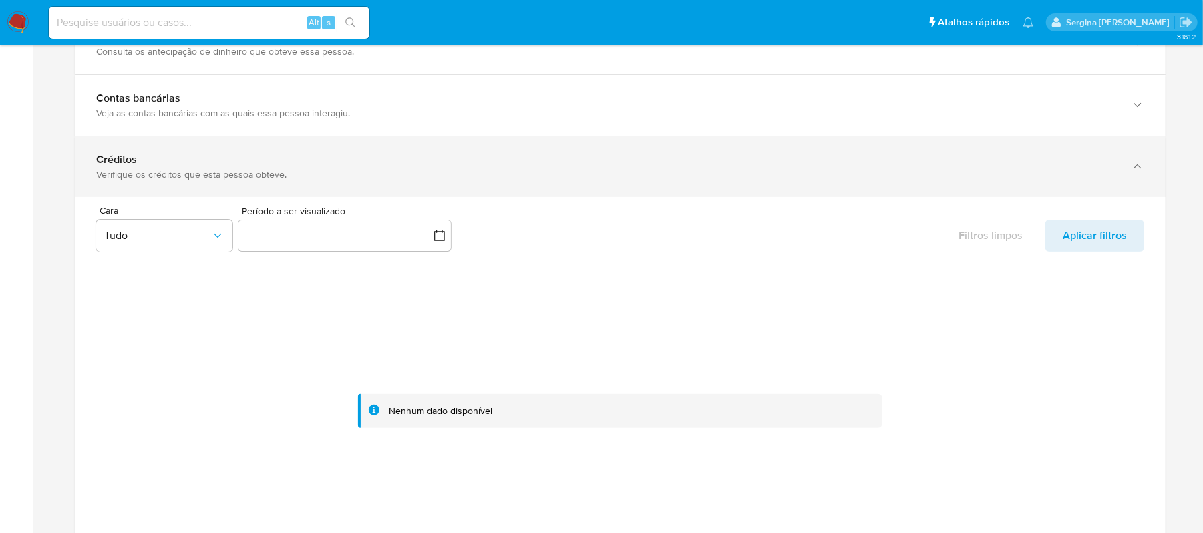
click at [182, 177] on div "Verifique os créditos que esta pessoa obteve." at bounding box center [606, 174] width 1021 height 12
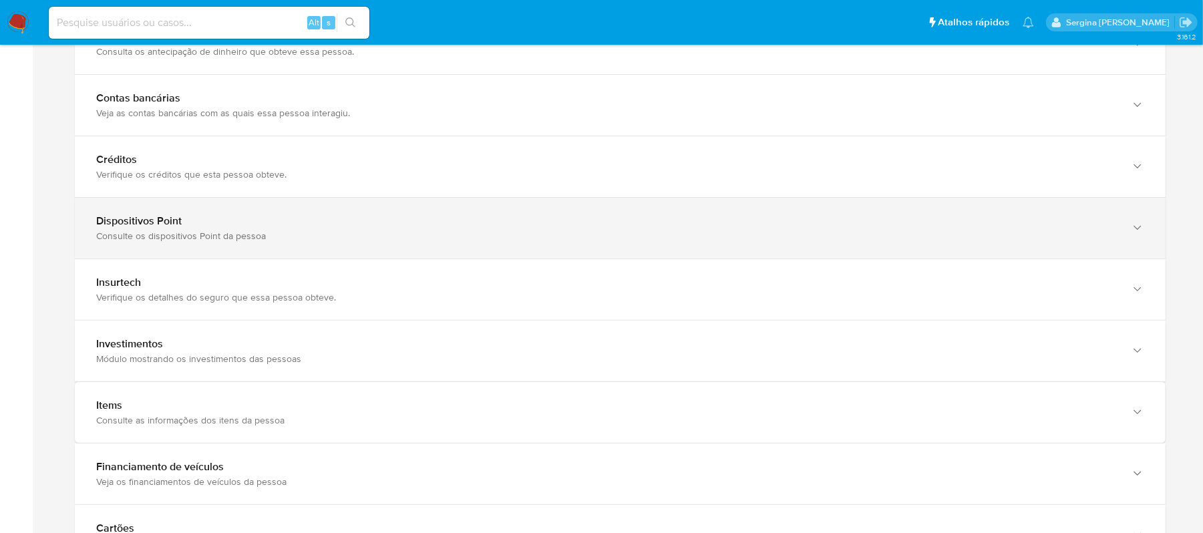
click at [184, 238] on div "Consulte os dispositivos Point da pessoa" at bounding box center [606, 236] width 1021 height 12
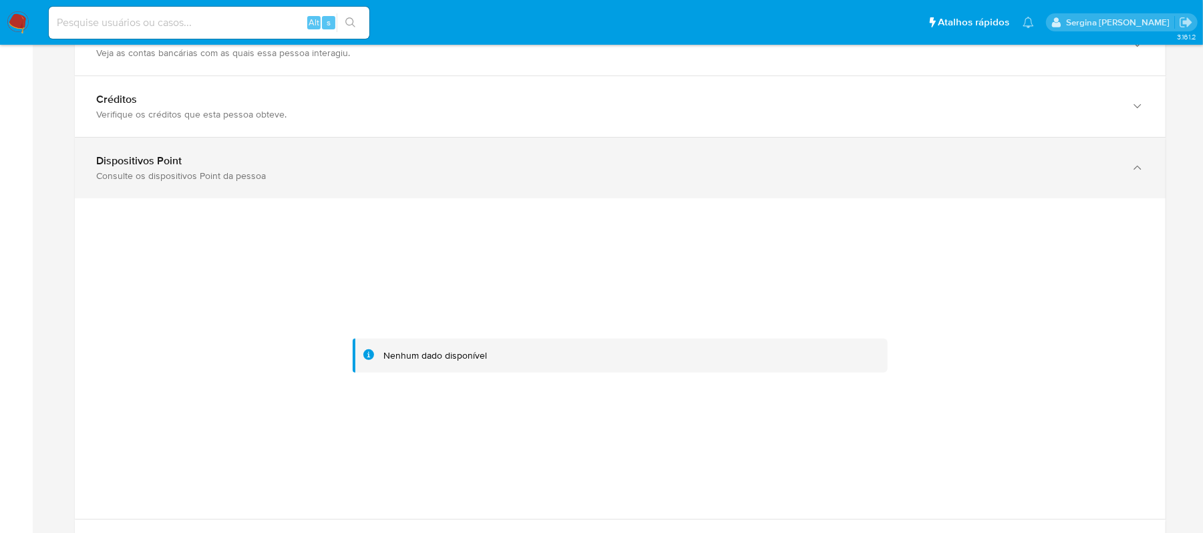
scroll to position [3862, 0]
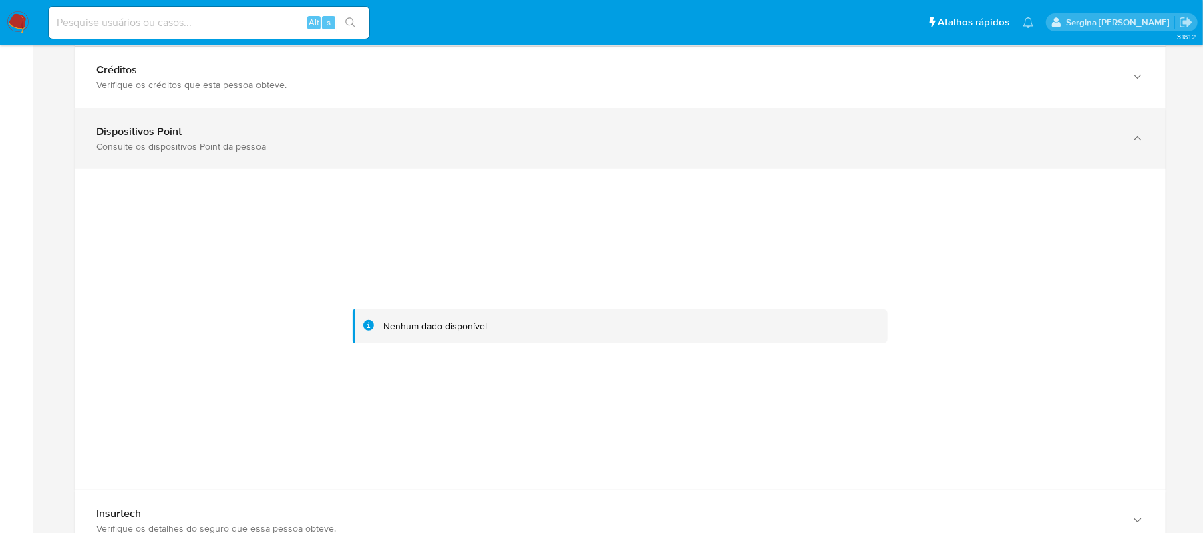
click at [216, 169] on div "Dispositivos Point Consulte os dispositivos Point da pessoa" at bounding box center [620, 138] width 1090 height 61
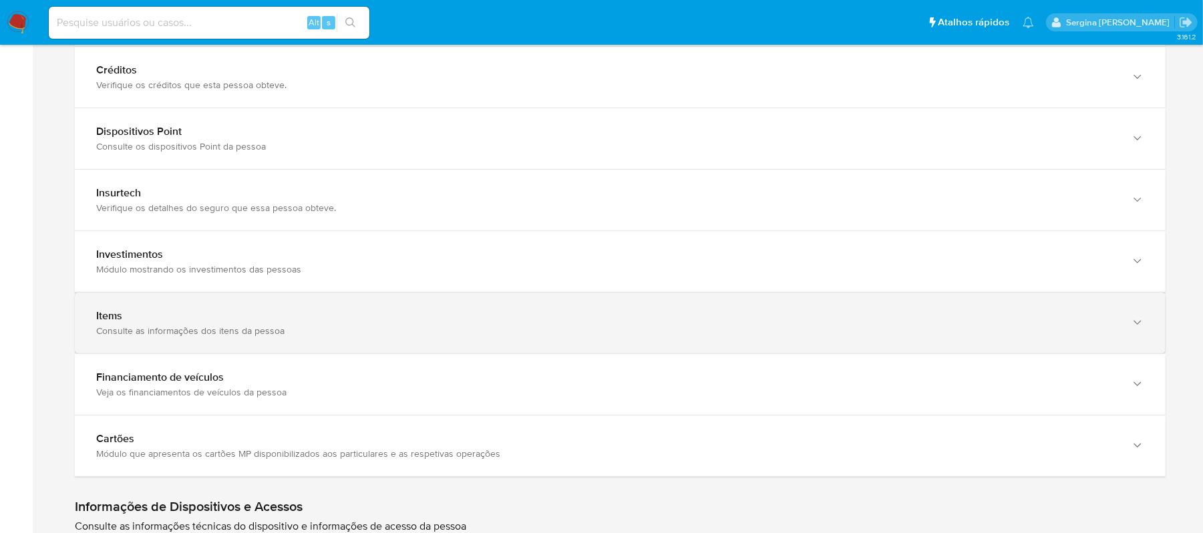
click at [199, 337] on div "Consulte as informações dos itens da pessoa" at bounding box center [606, 331] width 1021 height 12
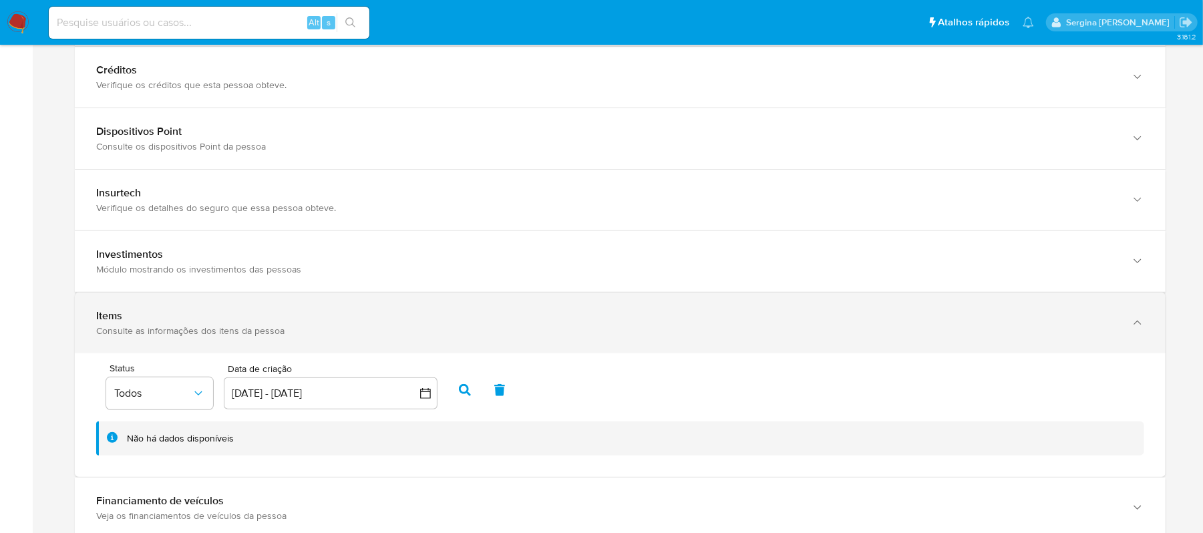
click at [199, 337] on div "Consulte as informações dos itens da pessoa" at bounding box center [606, 331] width 1021 height 12
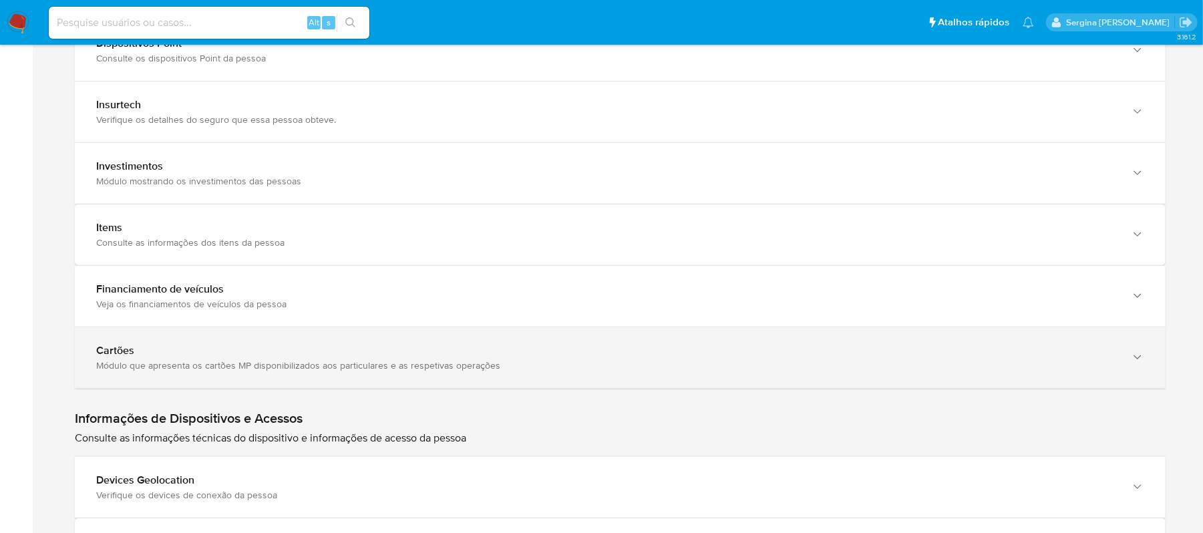
scroll to position [3951, 0]
click at [158, 371] on div "Módulo que apresenta os cartões MP disponibilizados aos particulares e as respe…" at bounding box center [606, 365] width 1021 height 12
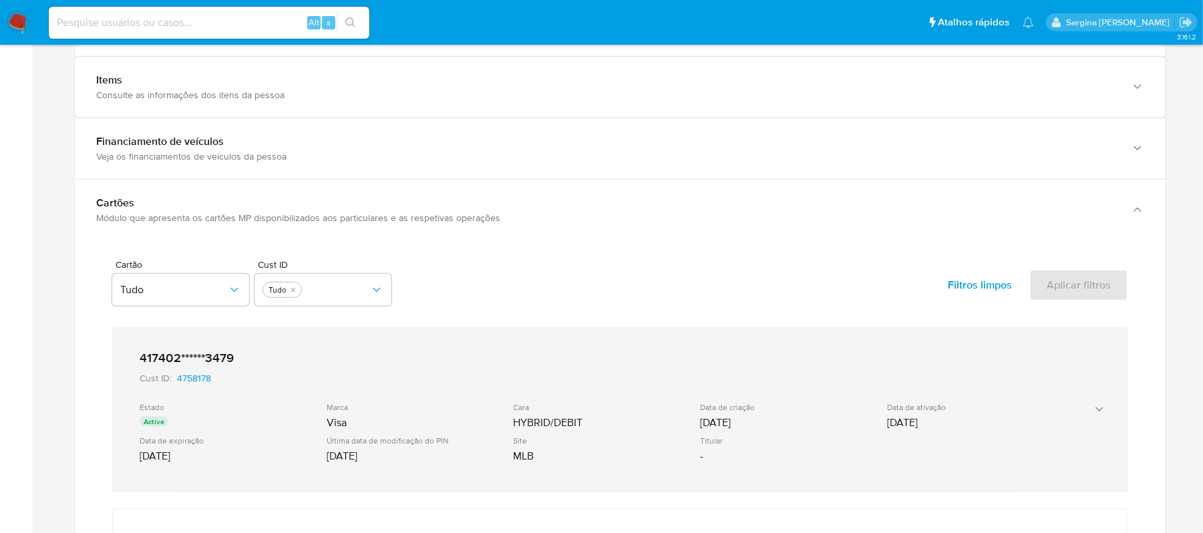
scroll to position [4129, 0]
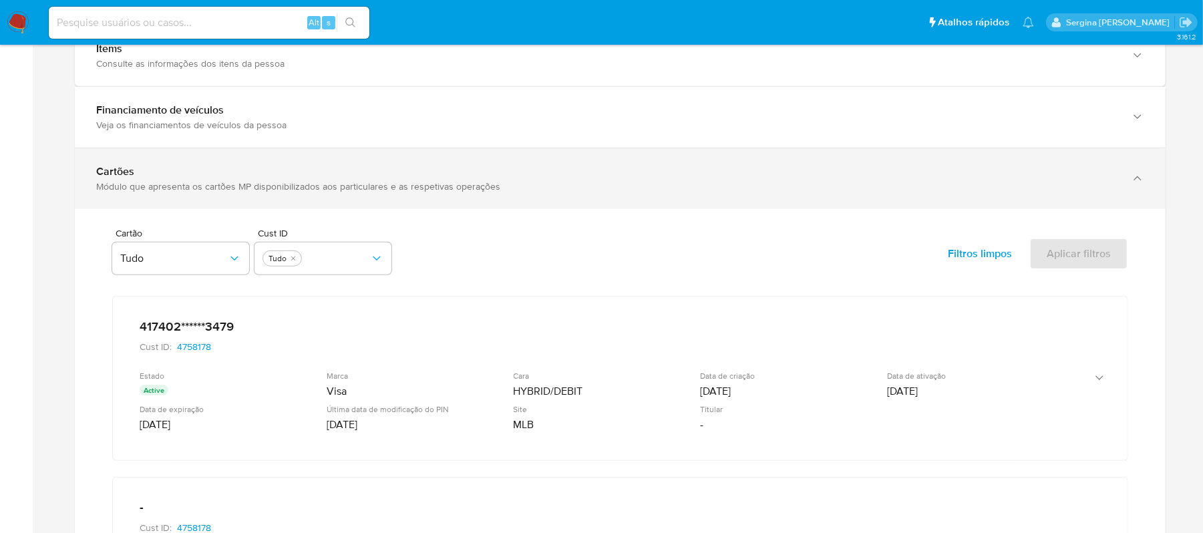
click at [152, 209] on div "Cartões Módulo que apresenta os cartões MP disponibilizados aos particulares e …" at bounding box center [620, 178] width 1090 height 61
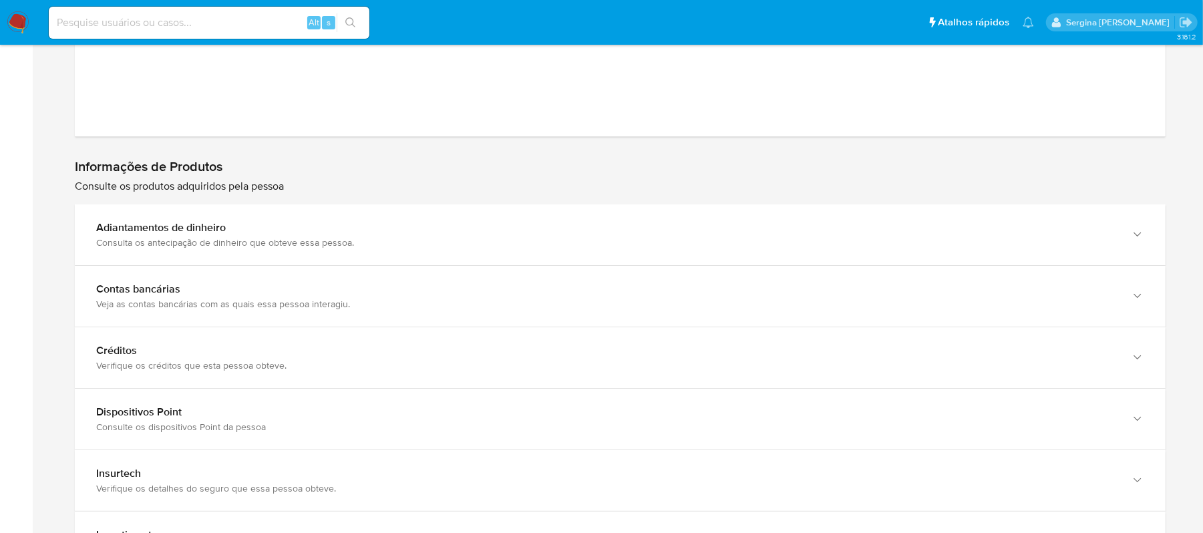
scroll to position [3566, 0]
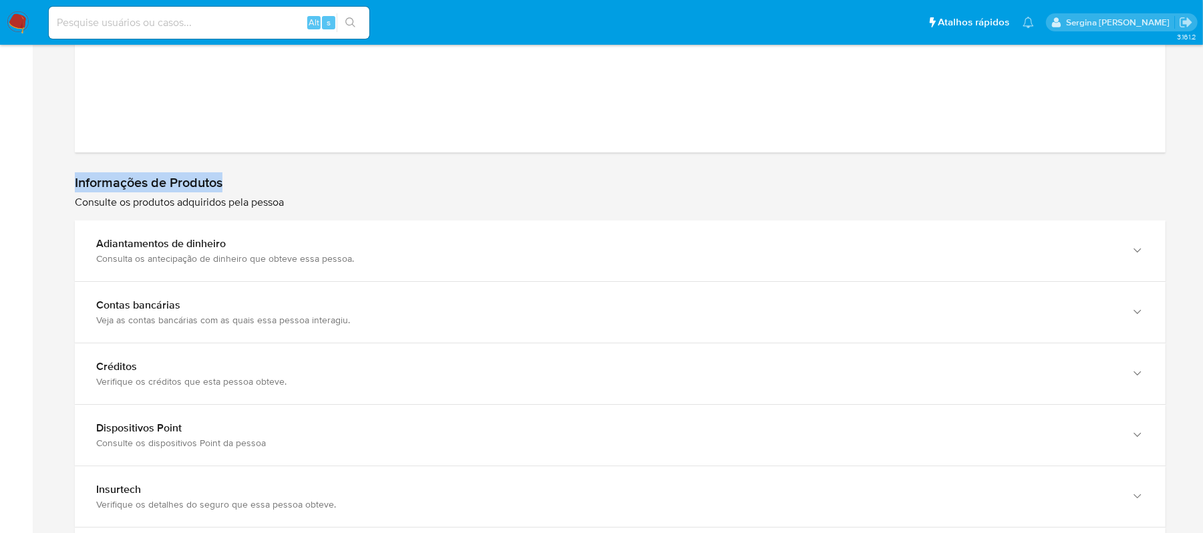
drag, startPoint x: 246, startPoint y: 178, endPoint x: 73, endPoint y: 176, distance: 172.9
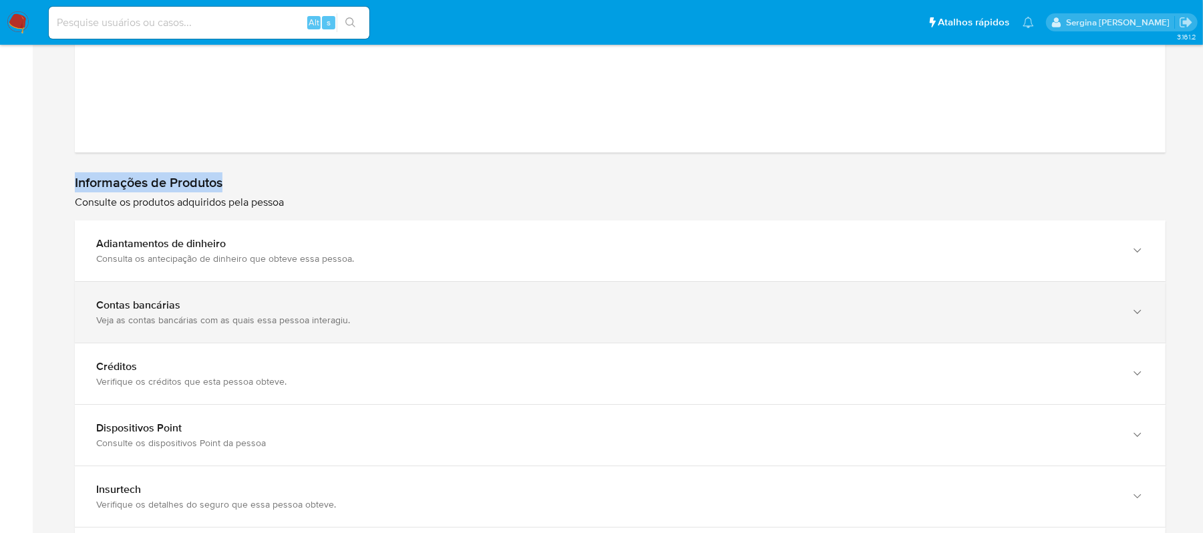
copy h1 "Informações de Produtos"
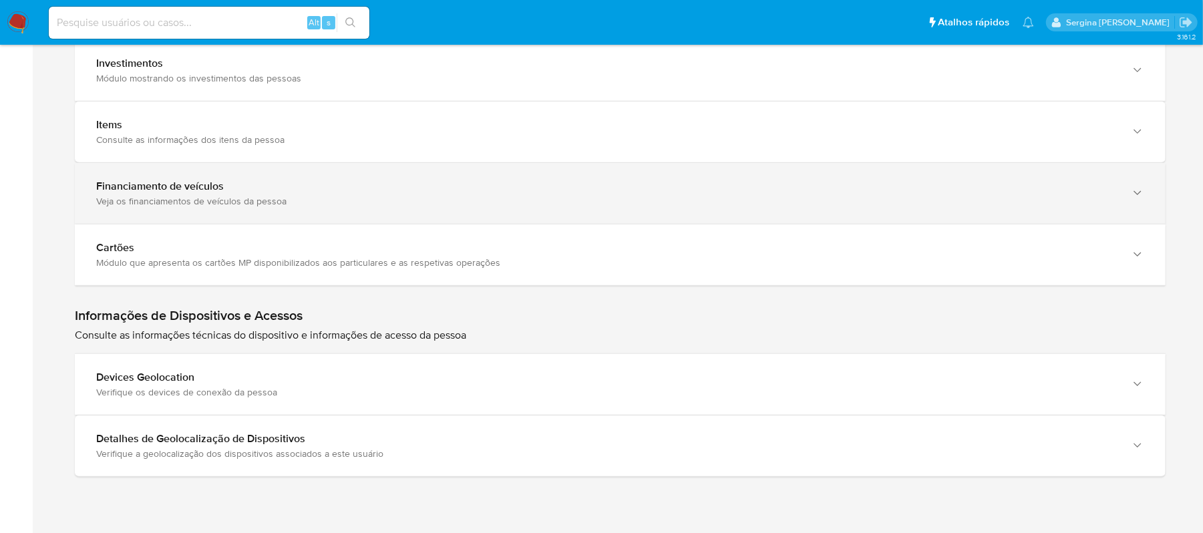
scroll to position [4100, 0]
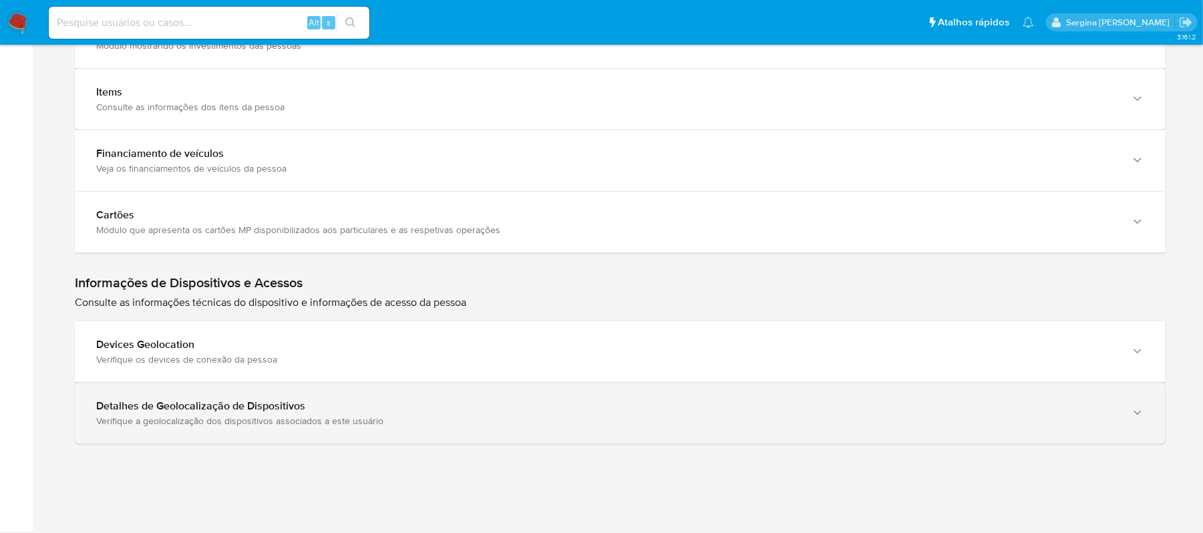
click at [227, 415] on div "Verifique a geolocalização dos dispositivos associados a este usuário" at bounding box center [606, 421] width 1021 height 12
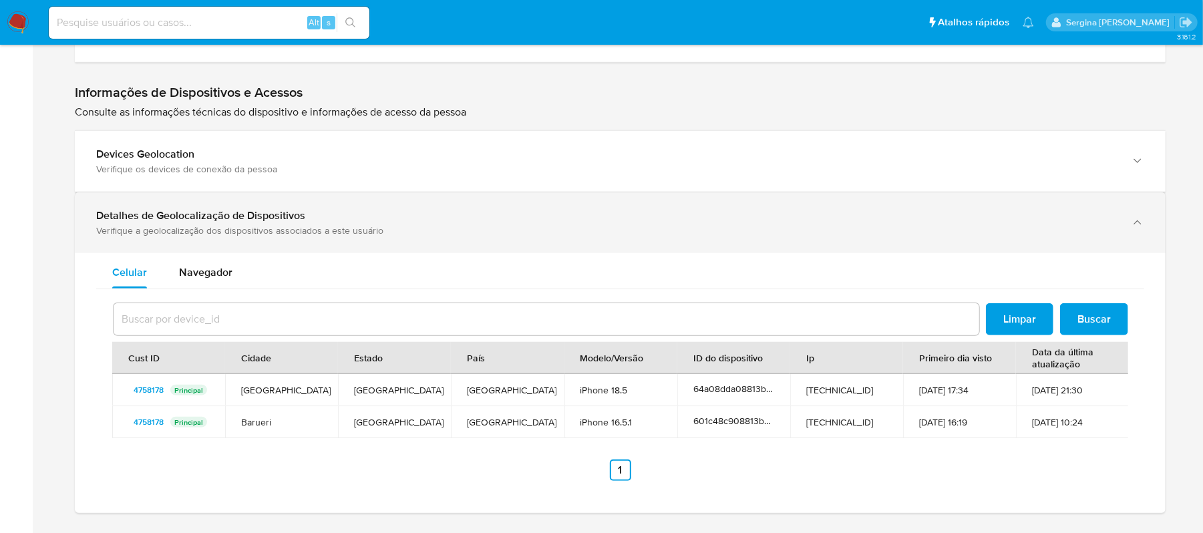
scroll to position [4277, 0]
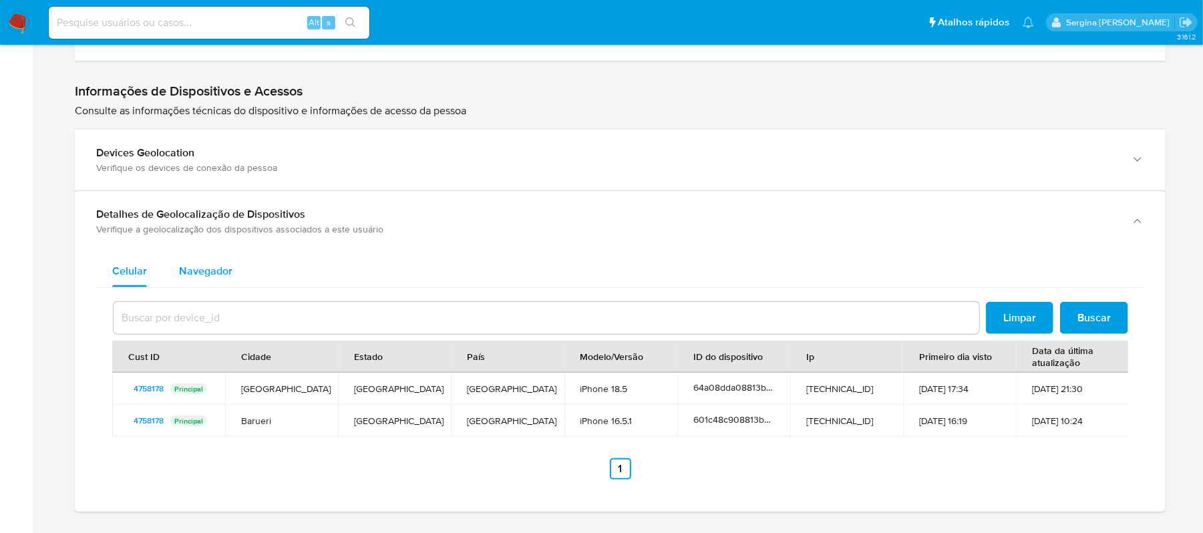
click at [212, 278] on span "Navegador" at bounding box center [205, 270] width 53 height 15
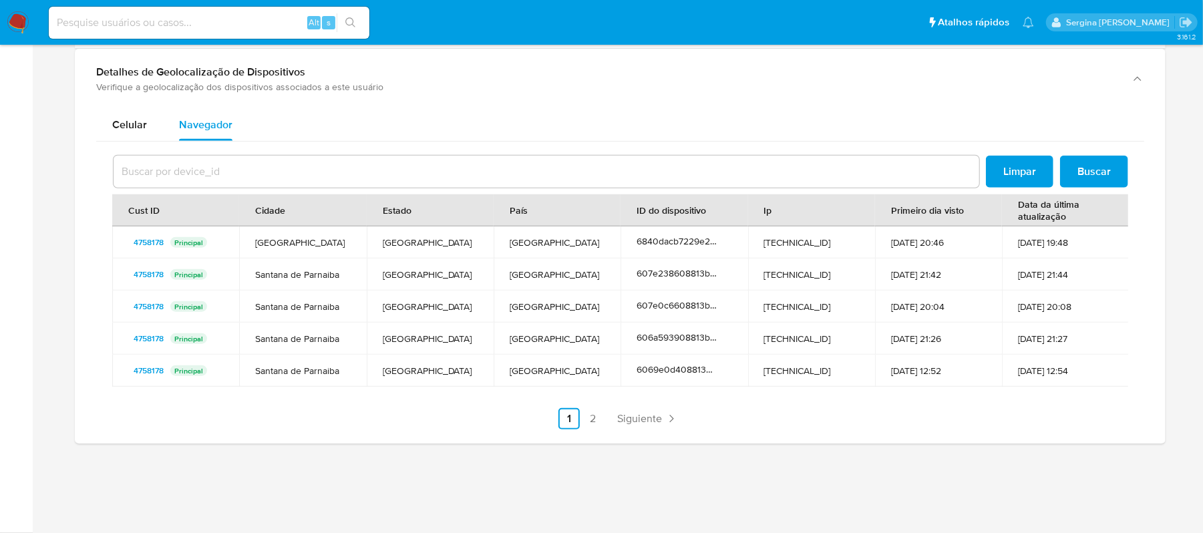
scroll to position [0, 0]
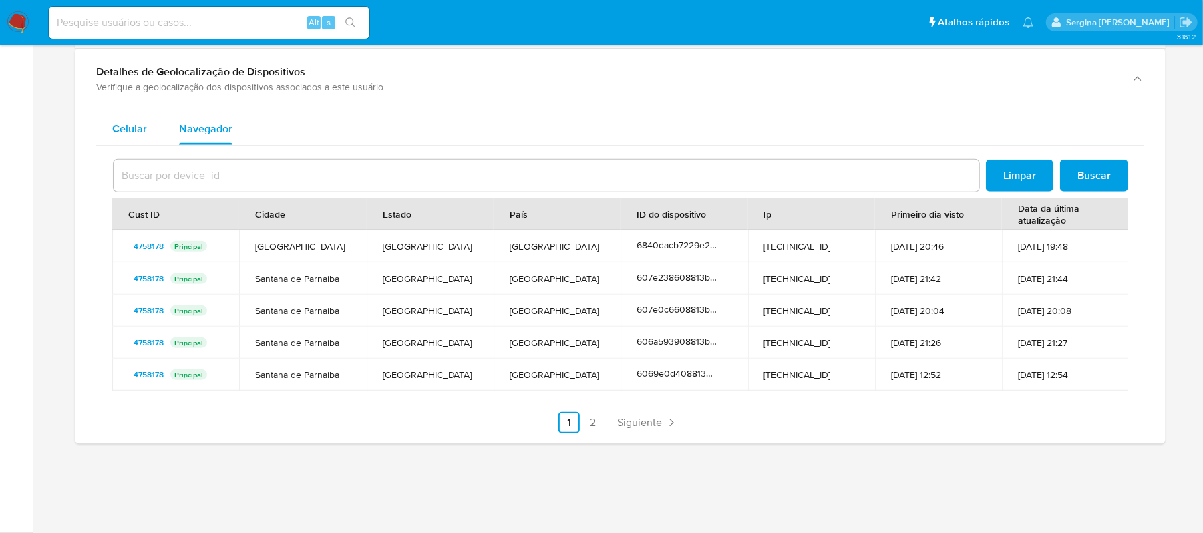
click at [118, 126] on span "Celular" at bounding box center [129, 128] width 35 height 15
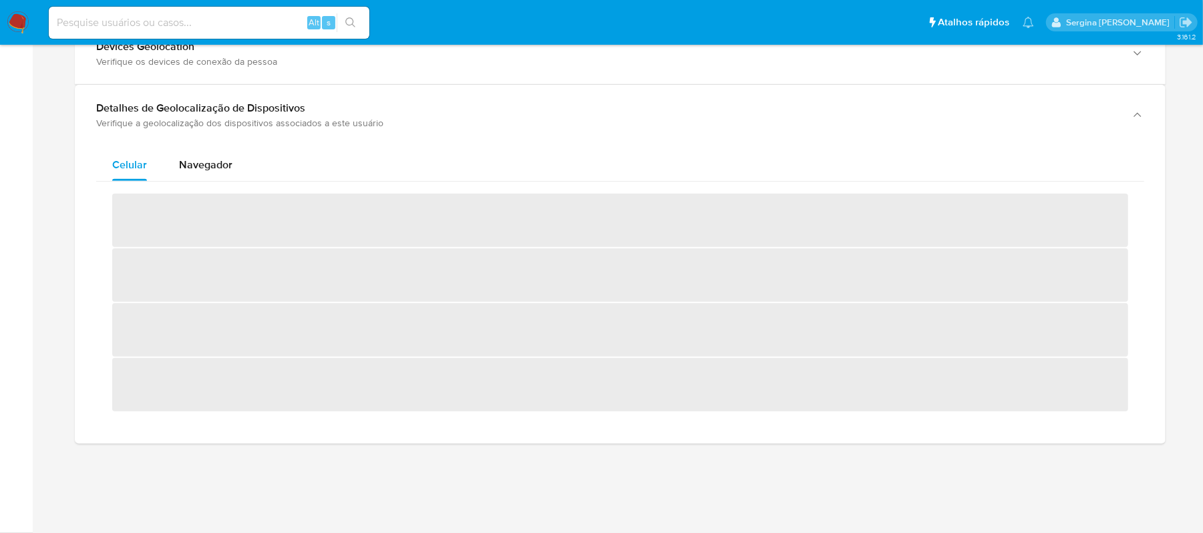
scroll to position [4359, 0]
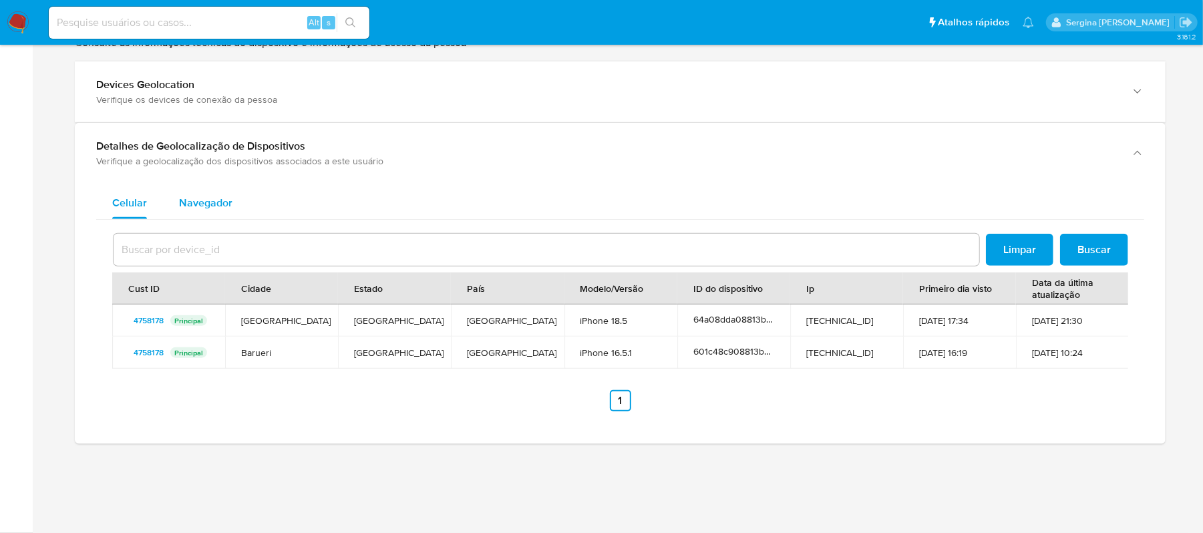
click at [209, 204] on span "Navegador" at bounding box center [205, 202] width 53 height 15
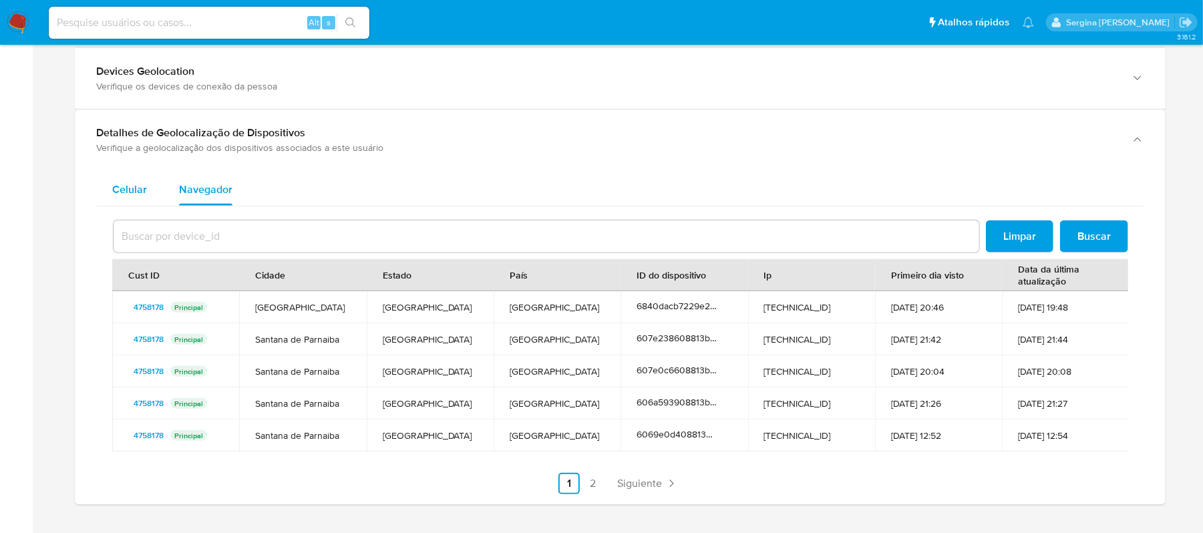
click at [137, 197] on span "Celular" at bounding box center [129, 189] width 35 height 15
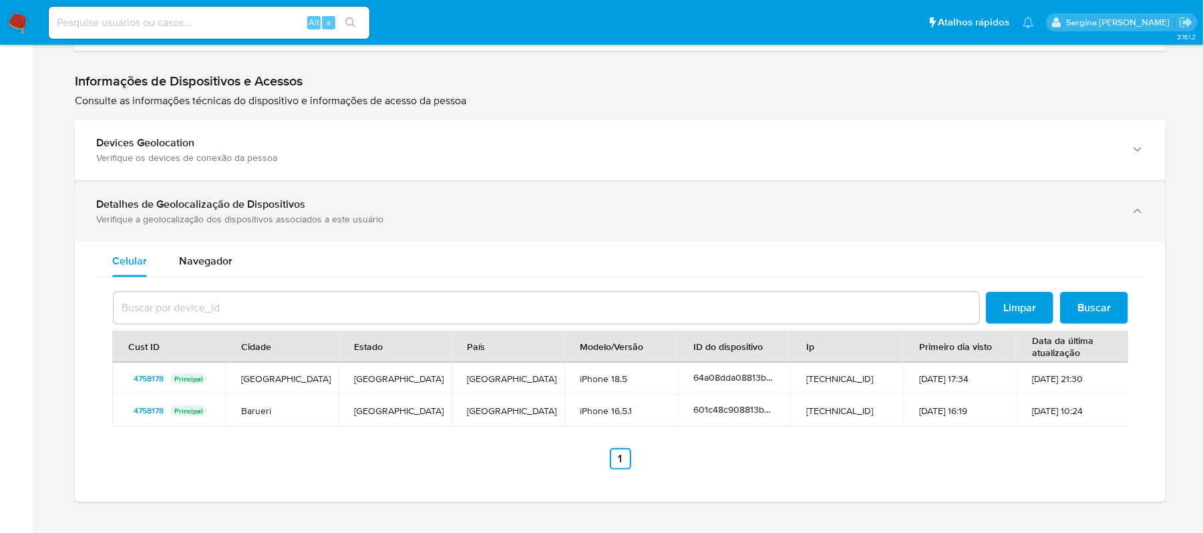
scroll to position [4180, 0]
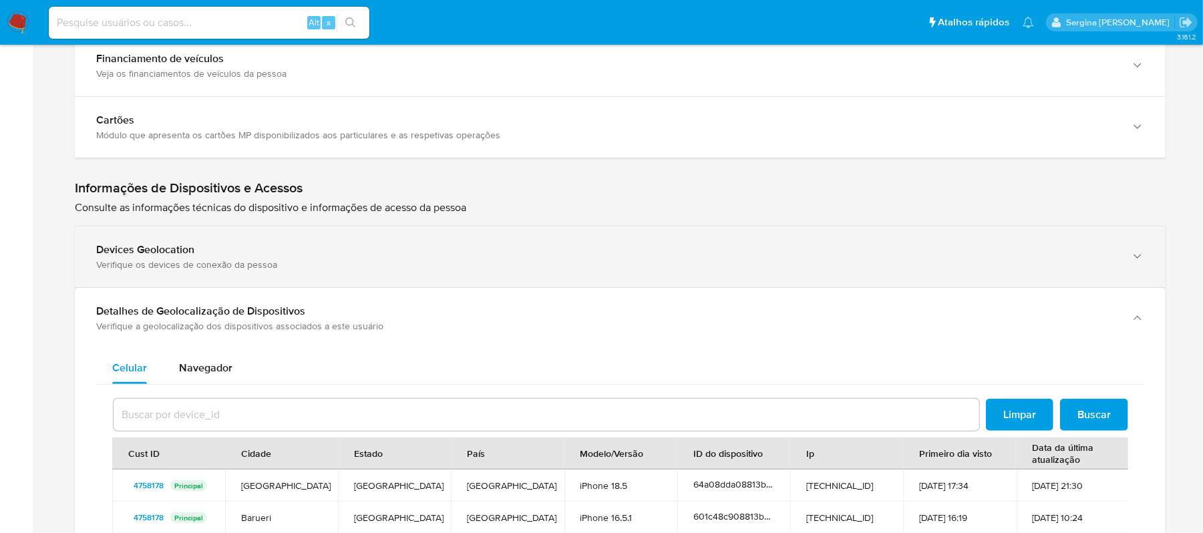
click at [171, 270] on div "Verifique os devices de conexão da pessoa" at bounding box center [606, 264] width 1021 height 12
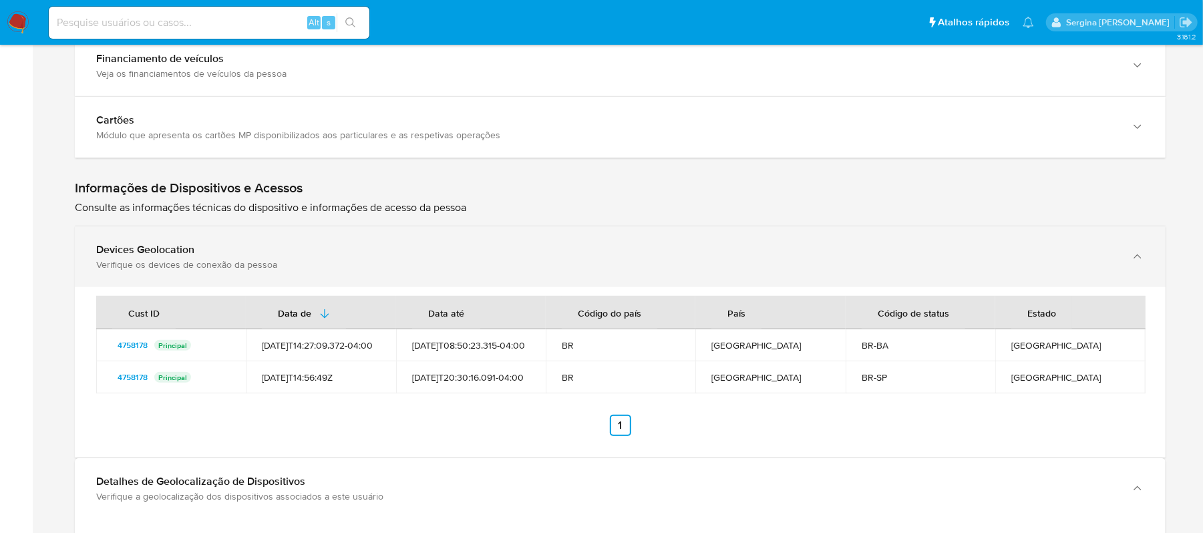
click at [247, 256] on div "Devices Geolocation" at bounding box center [606, 249] width 1021 height 13
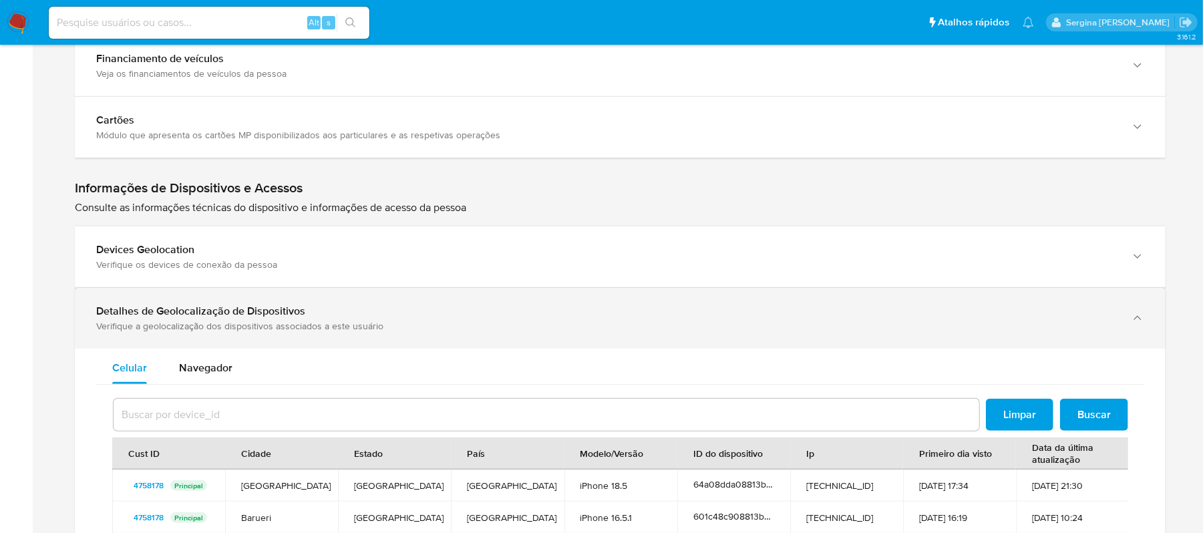
click at [262, 332] on div "Verifique a geolocalização dos dispositivos associados a este usuário" at bounding box center [606, 326] width 1021 height 12
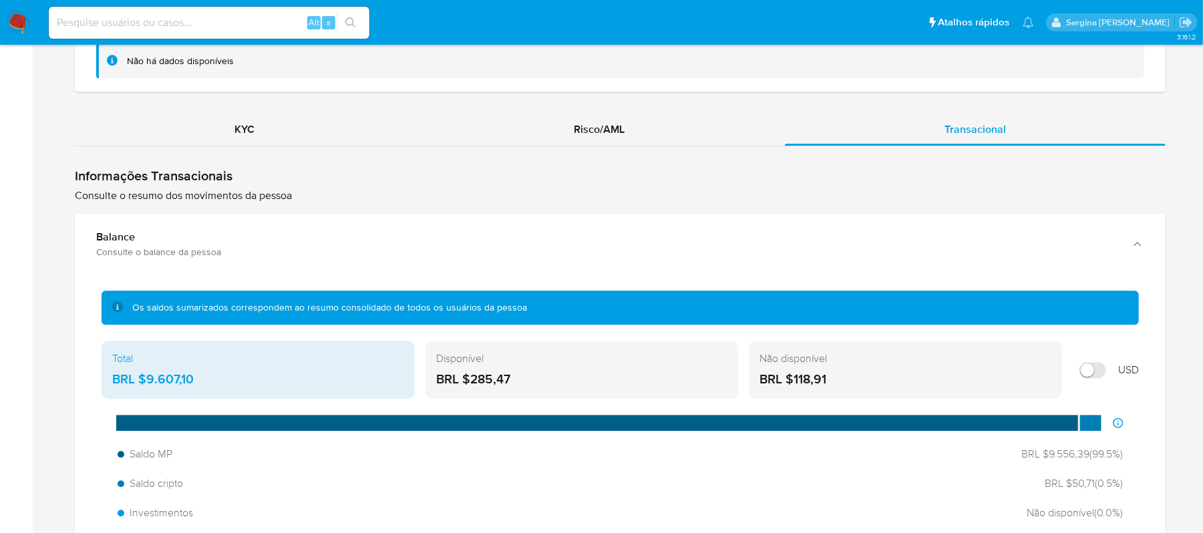
scroll to position [2230, 0]
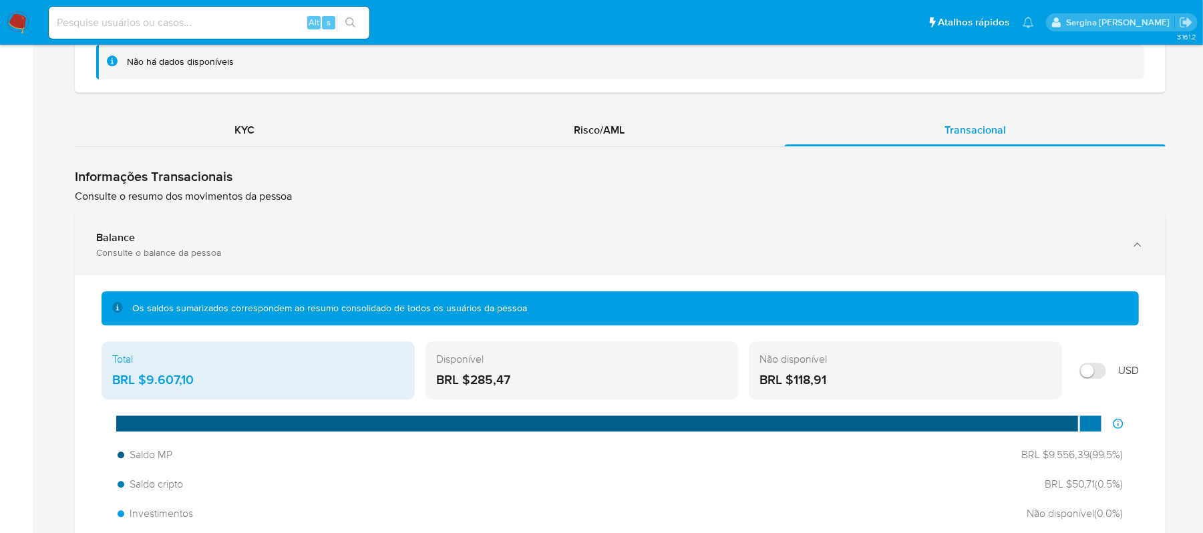
click at [220, 243] on div "Balance" at bounding box center [606, 237] width 1021 height 13
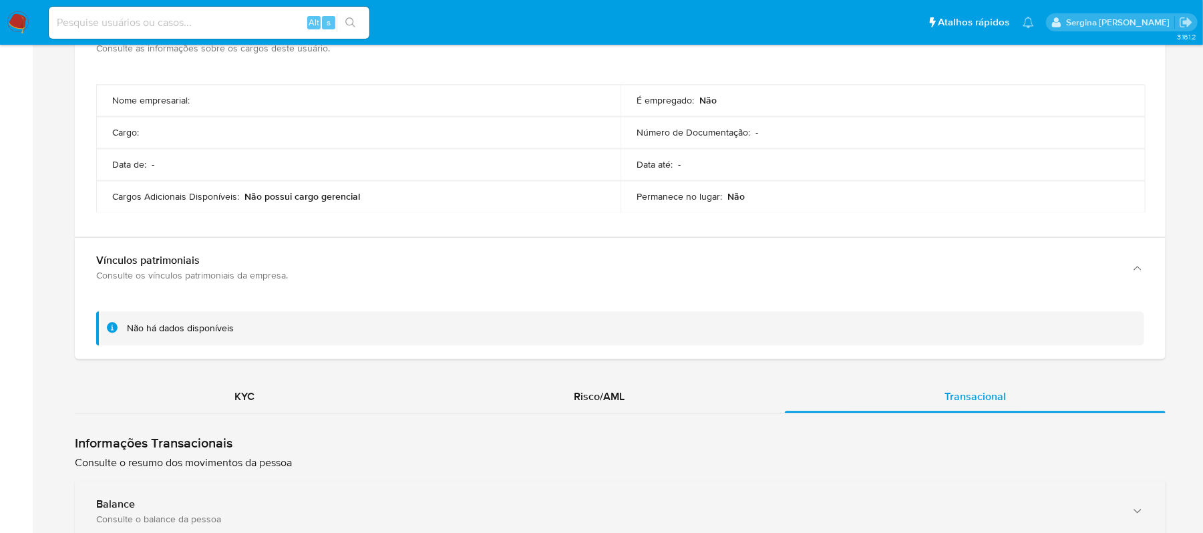
scroll to position [1963, 0]
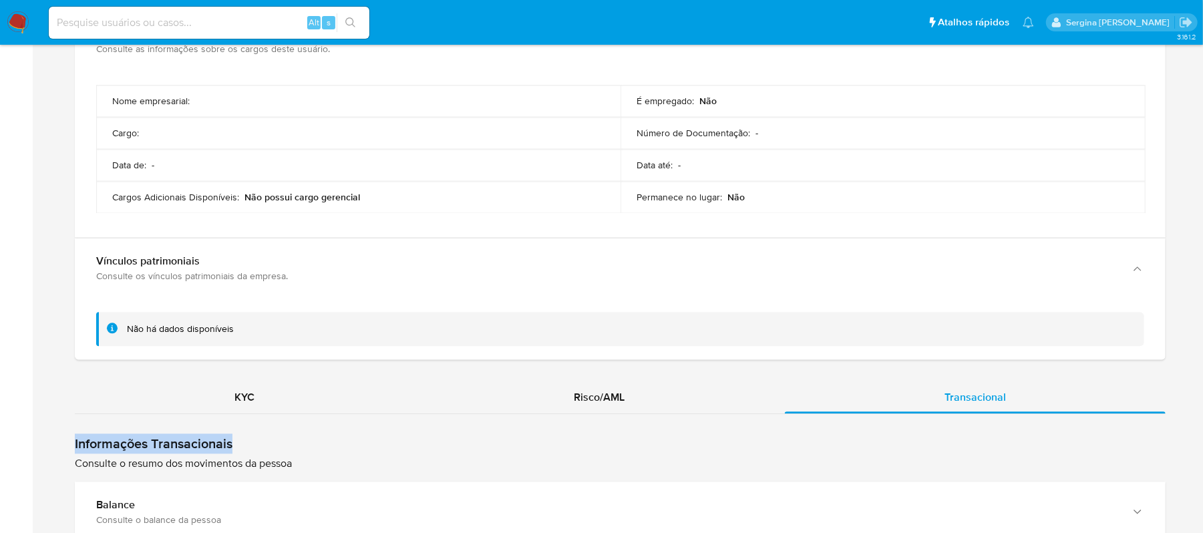
drag, startPoint x: 240, startPoint y: 446, endPoint x: 51, endPoint y: 447, distance: 189.0
click at [51, 447] on div "Home Informações pessoais Nível de conhecimento Verificado e declarado Tipo de …" at bounding box center [620, 74] width 1144 height 3915
copy h1 "Informações Transacionais"
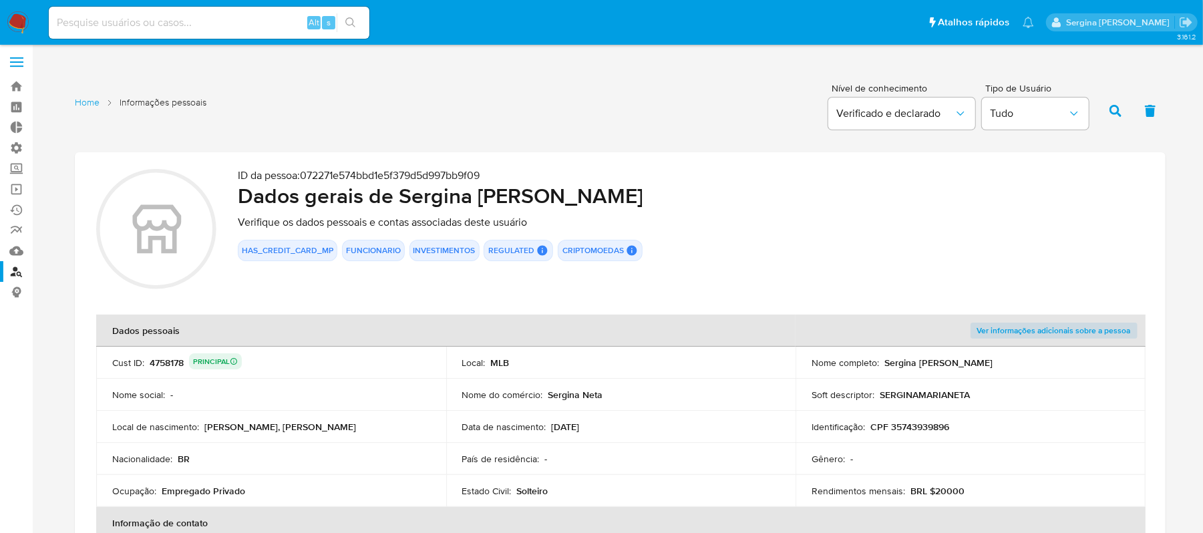
scroll to position [0, 0]
